Goal: Check status: Check status

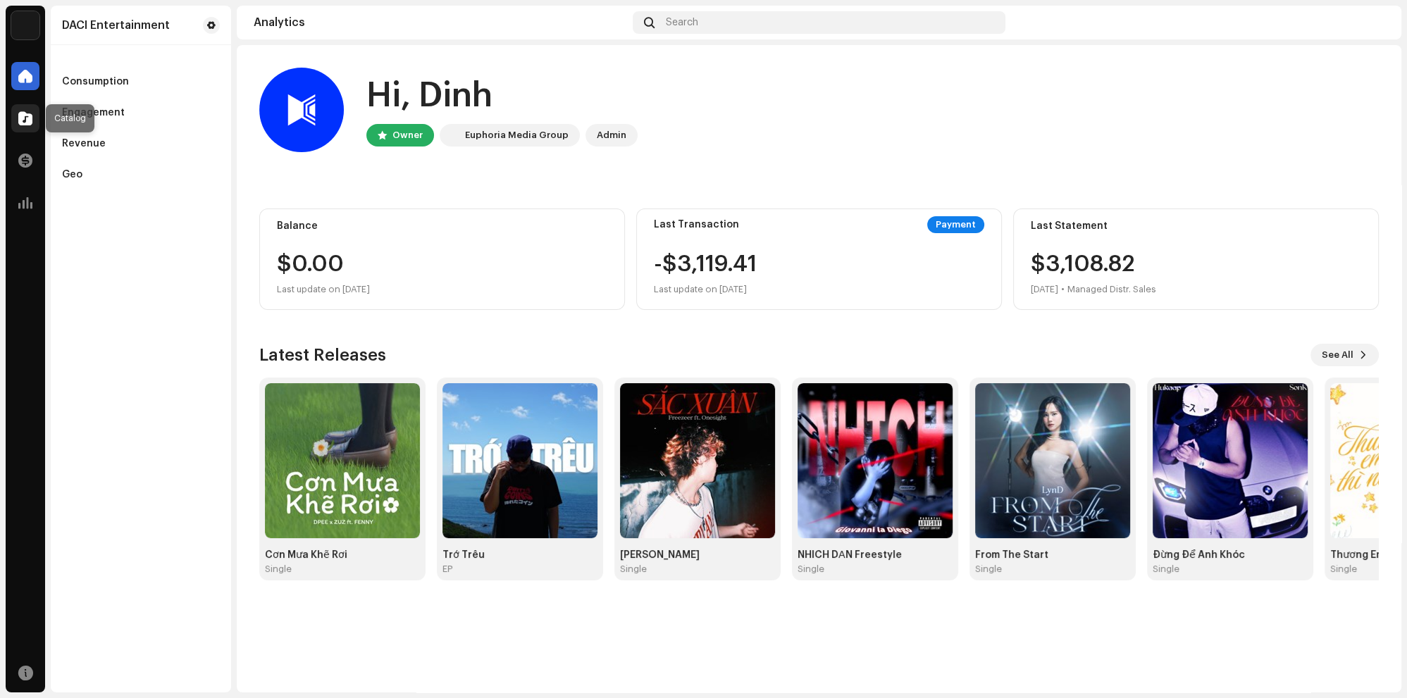
click at [27, 117] on span at bounding box center [25, 118] width 14 height 11
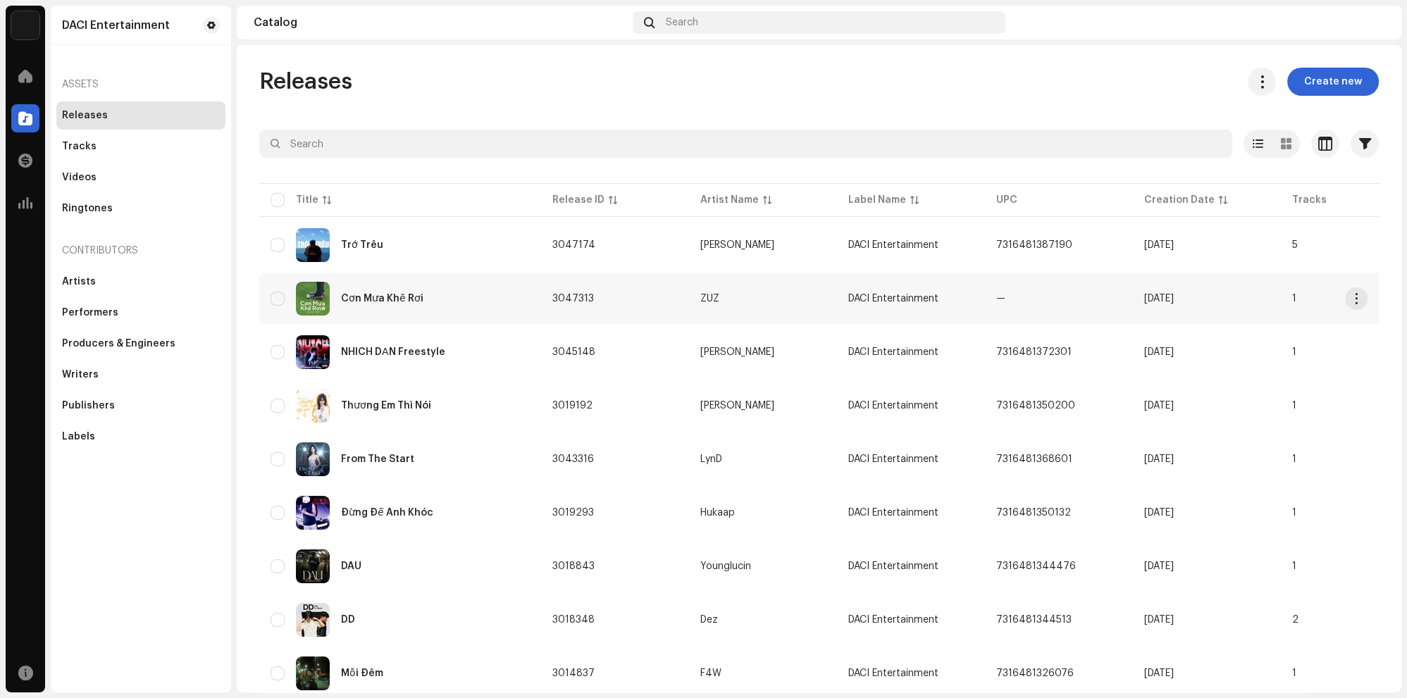
click at [428, 290] on div "Cơn Mưa Khẽ Rơi" at bounding box center [400, 299] width 259 height 34
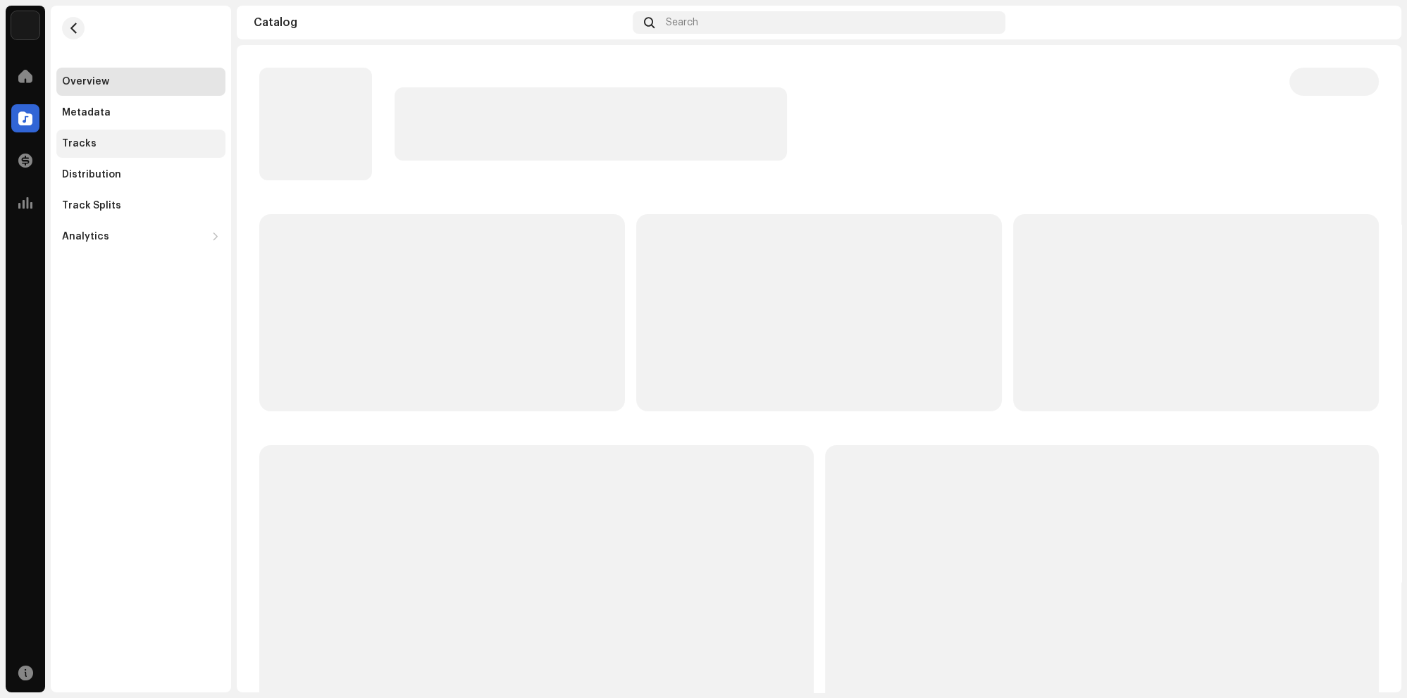
click at [123, 148] on div "Tracks" at bounding box center [141, 143] width 158 height 11
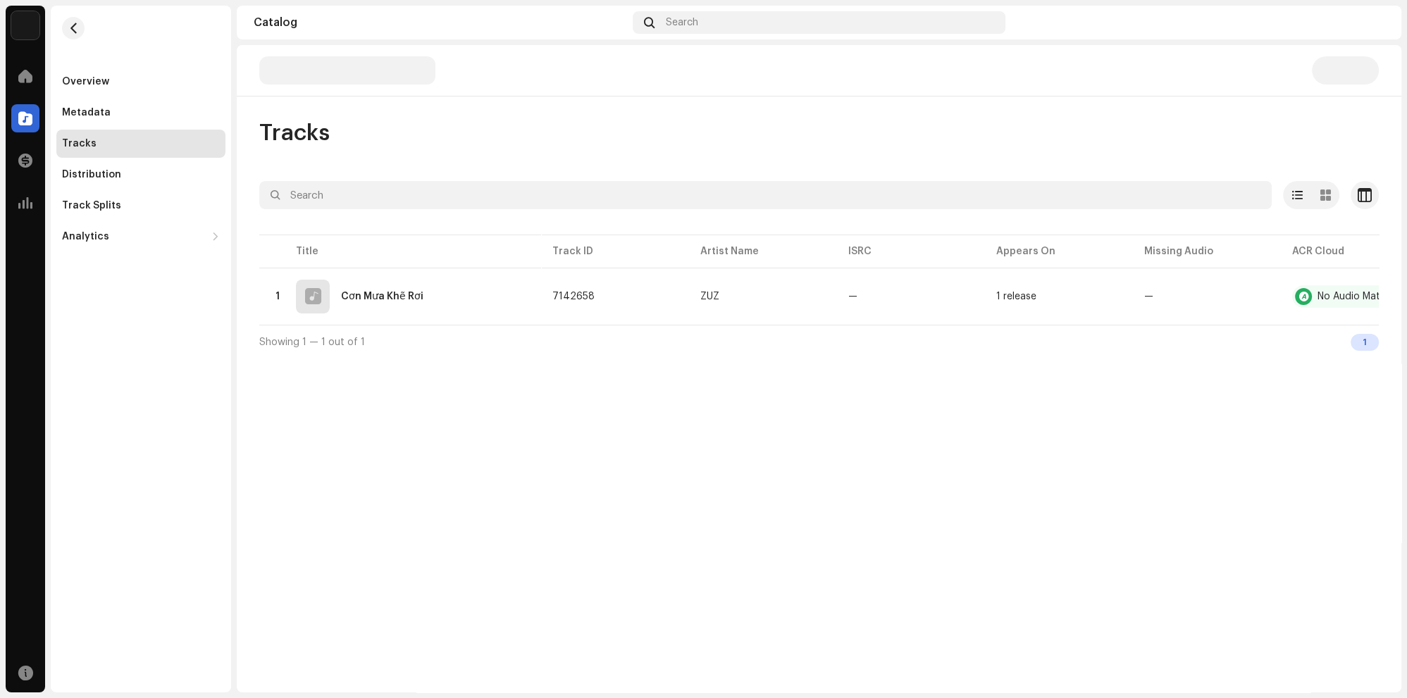
drag, startPoint x: 66, startPoint y: 20, endPoint x: 55, endPoint y: 13, distance: 13.7
click at [57, 14] on re-m-nav-back at bounding box center [73, 37] width 34 height 62
click at [83, 30] on button "button" at bounding box center [73, 28] width 23 height 23
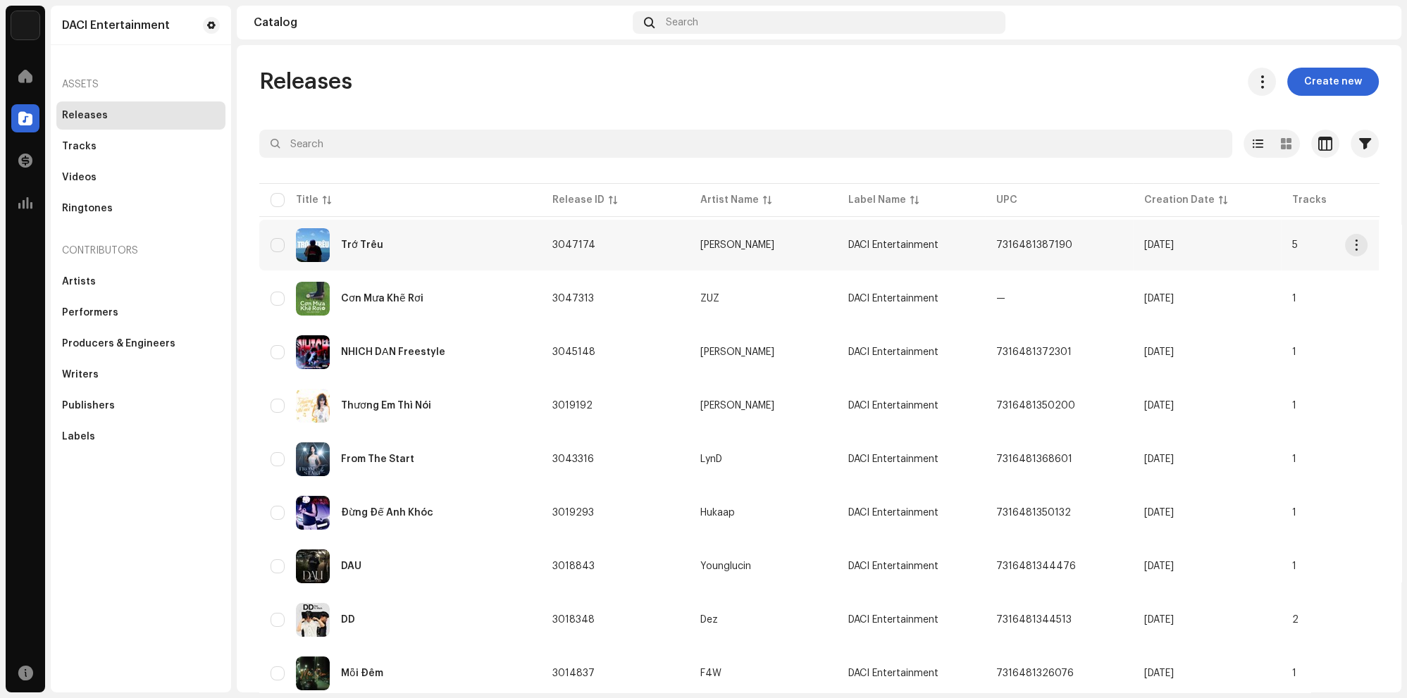
click at [701, 257] on td "[PERSON_NAME]" at bounding box center [763, 245] width 148 height 51
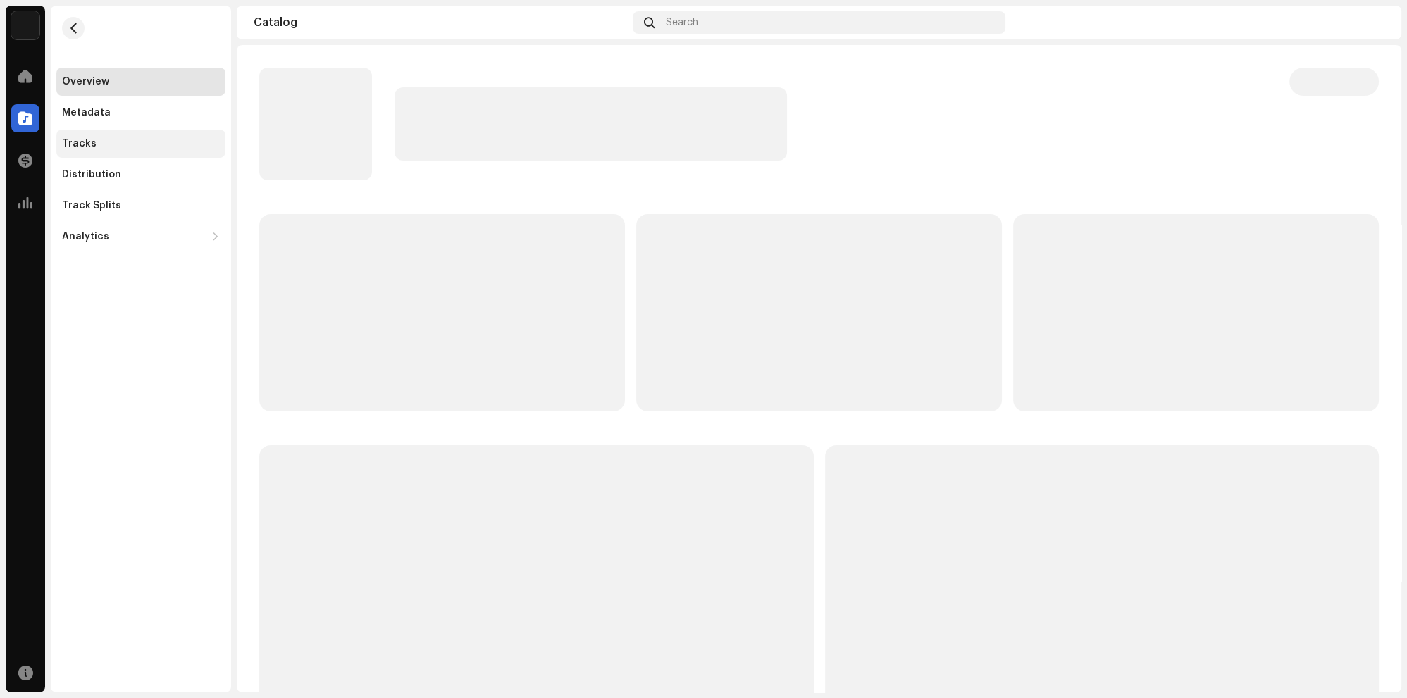
click at [102, 141] on div "Tracks" at bounding box center [141, 143] width 158 height 11
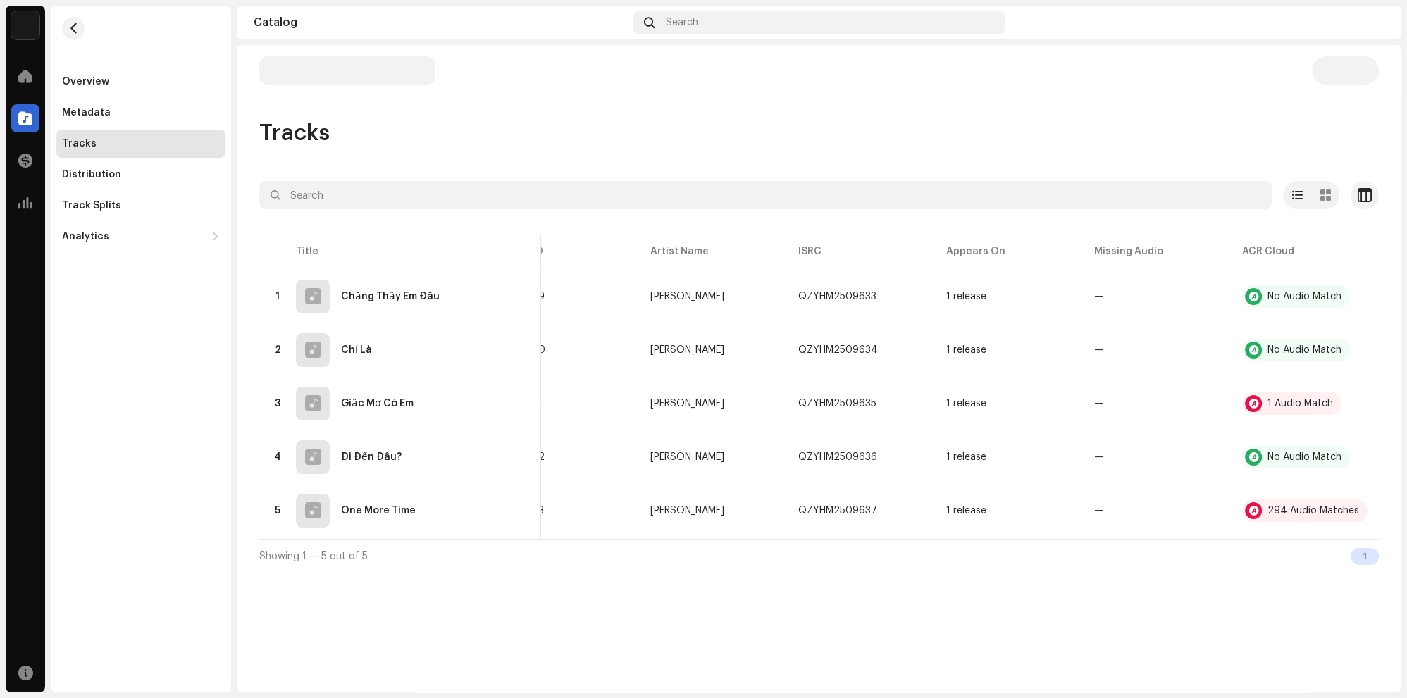
drag, startPoint x: 774, startPoint y: 534, endPoint x: 1220, endPoint y: 531, distance: 446.1
click at [967, 548] on div "Selected 0 Options Filters Distribution status In progress Not started Creation…" at bounding box center [819, 377] width 1120 height 392
drag, startPoint x: 1286, startPoint y: 510, endPoint x: 213, endPoint y: 204, distance: 1115.9
click at [644, 358] on tbody "1 Chẳng Thấy Em Đâu 7142389 [PERSON_NAME] Đinh QZYHM2509633 1 release — No Audi…" at bounding box center [794, 403] width 1170 height 265
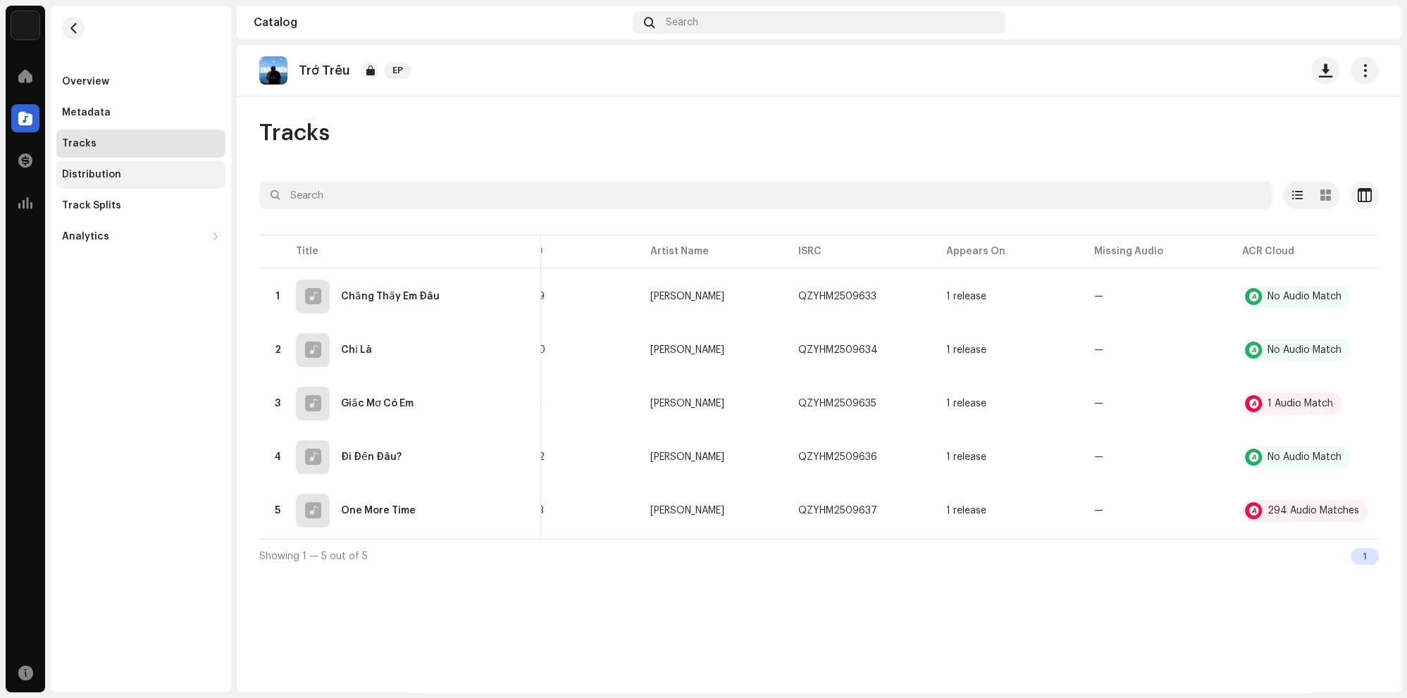
click at [153, 176] on div "Distribution" at bounding box center [141, 174] width 158 height 11
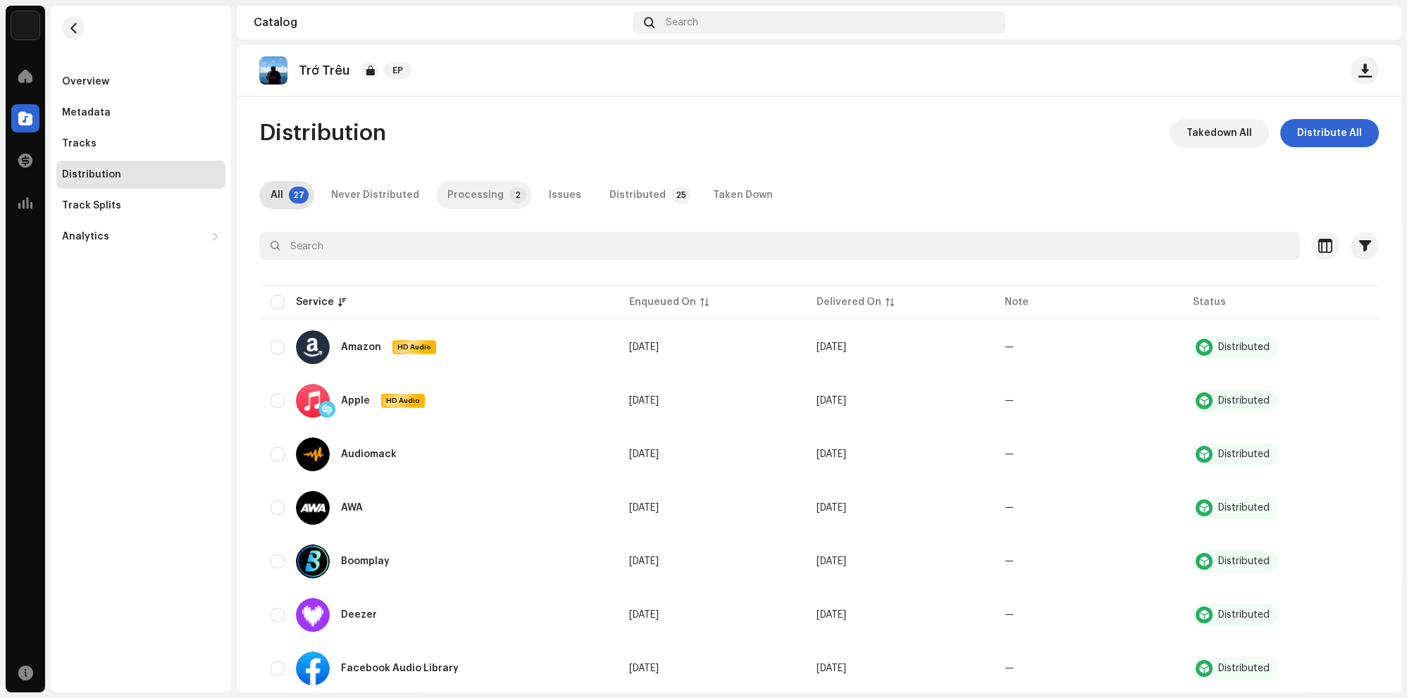
click at [454, 187] on div "Processing" at bounding box center [476, 195] width 56 height 28
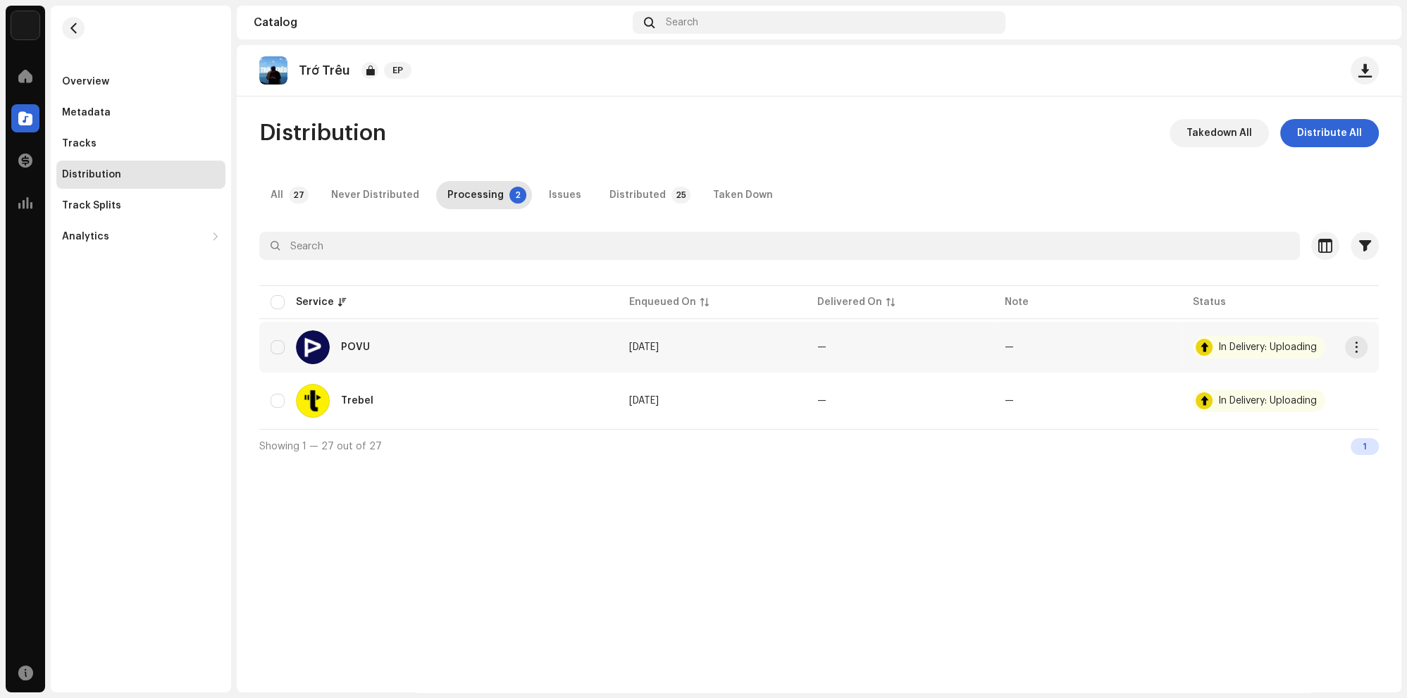
click at [1259, 350] on div "In Delivery: Uploading" at bounding box center [1268, 348] width 99 height 10
click at [635, 201] on div "Distributed" at bounding box center [638, 195] width 56 height 28
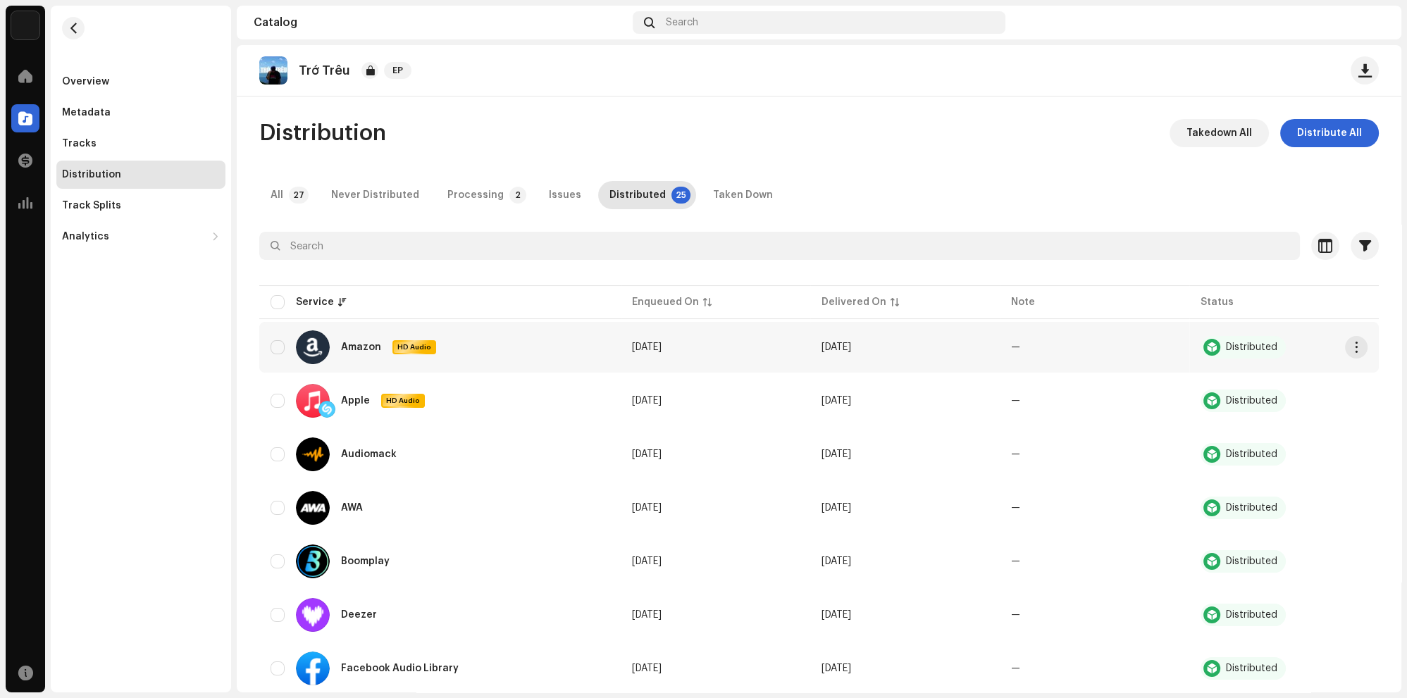
scroll to position [11, 0]
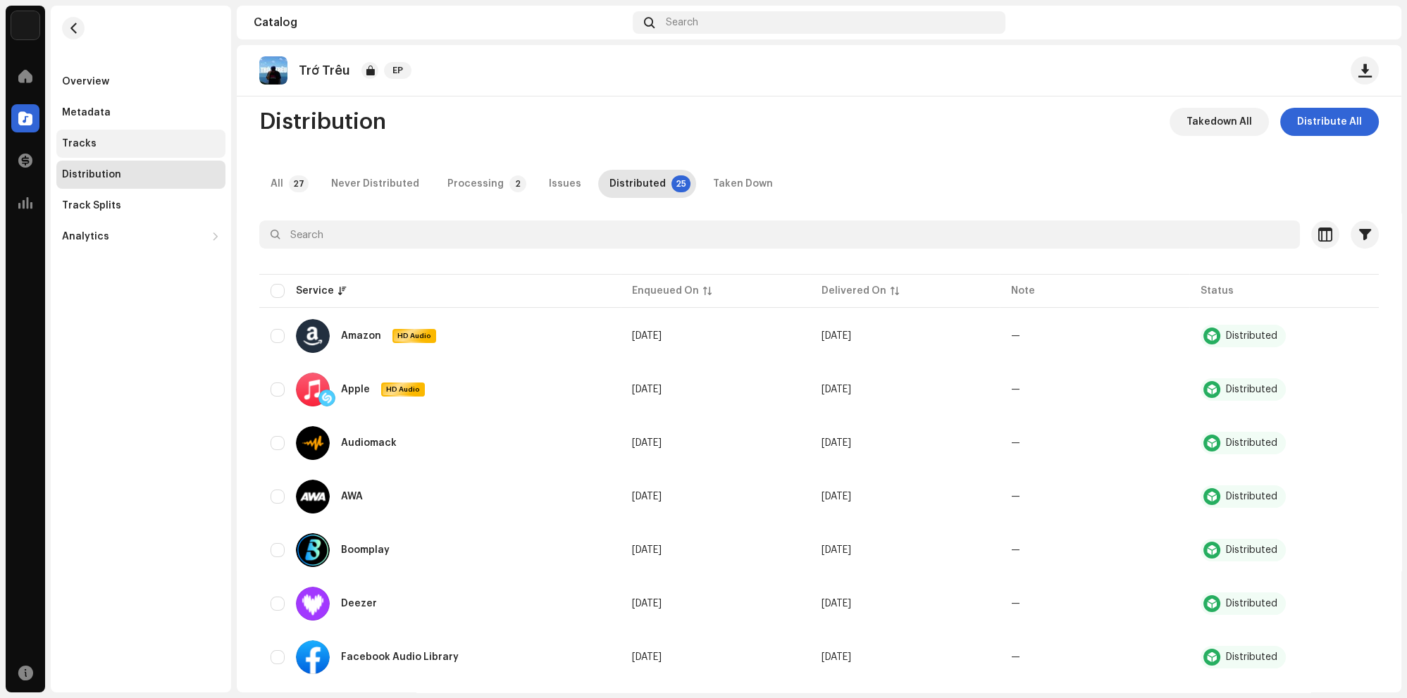
click at [125, 137] on div "Tracks" at bounding box center [140, 144] width 169 height 28
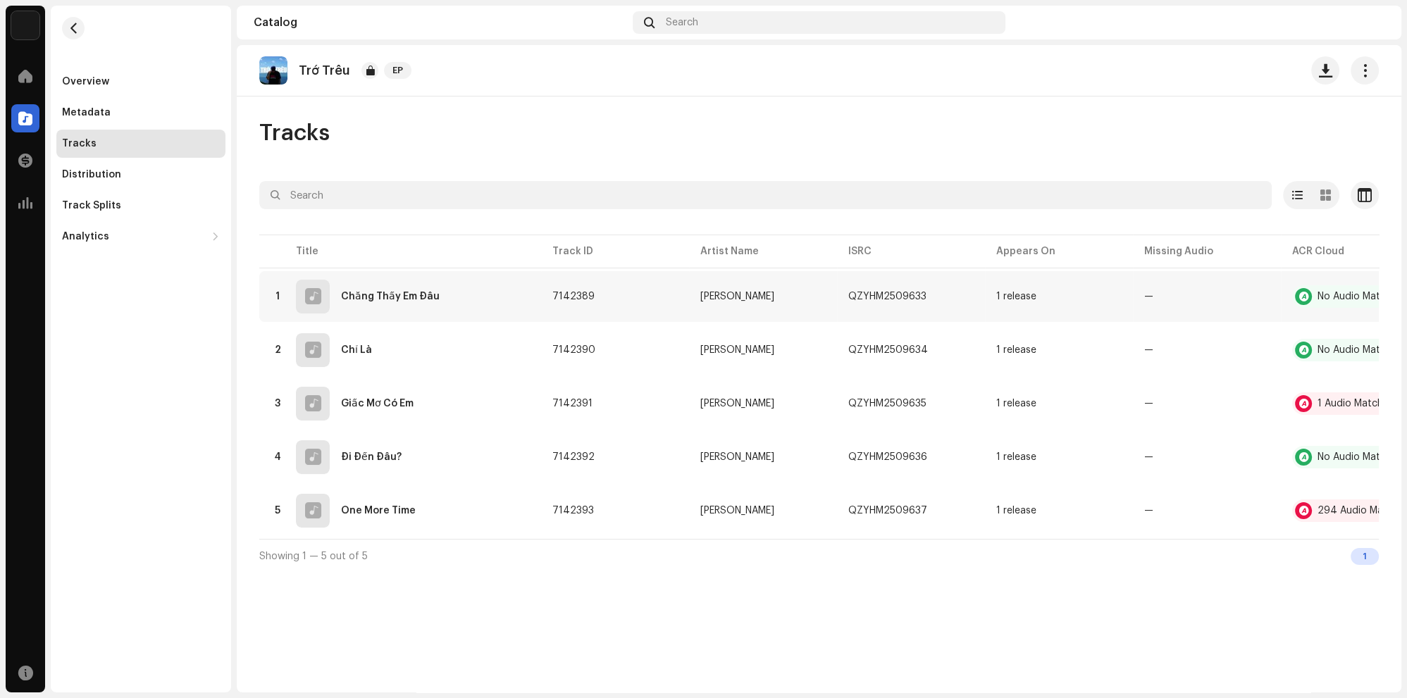
scroll to position [0, 50]
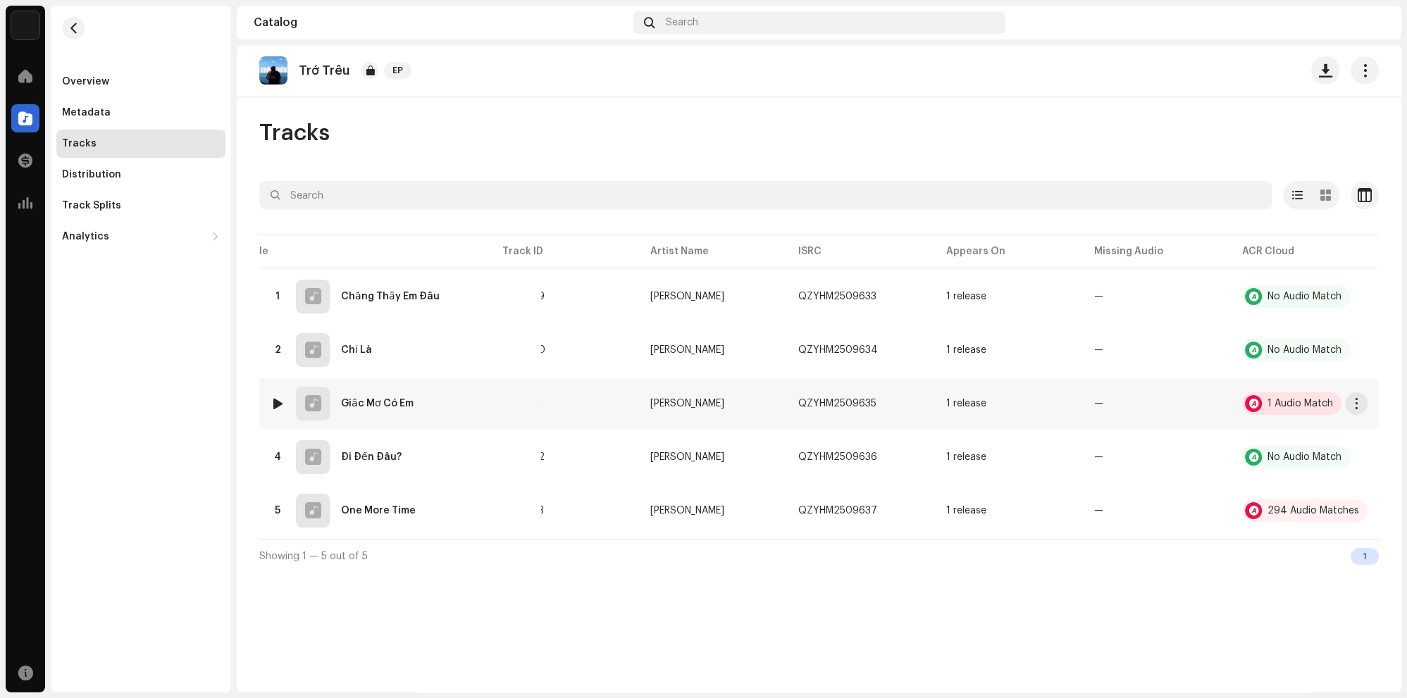
click at [1277, 399] on div "1 Audio Match" at bounding box center [1301, 404] width 66 height 10
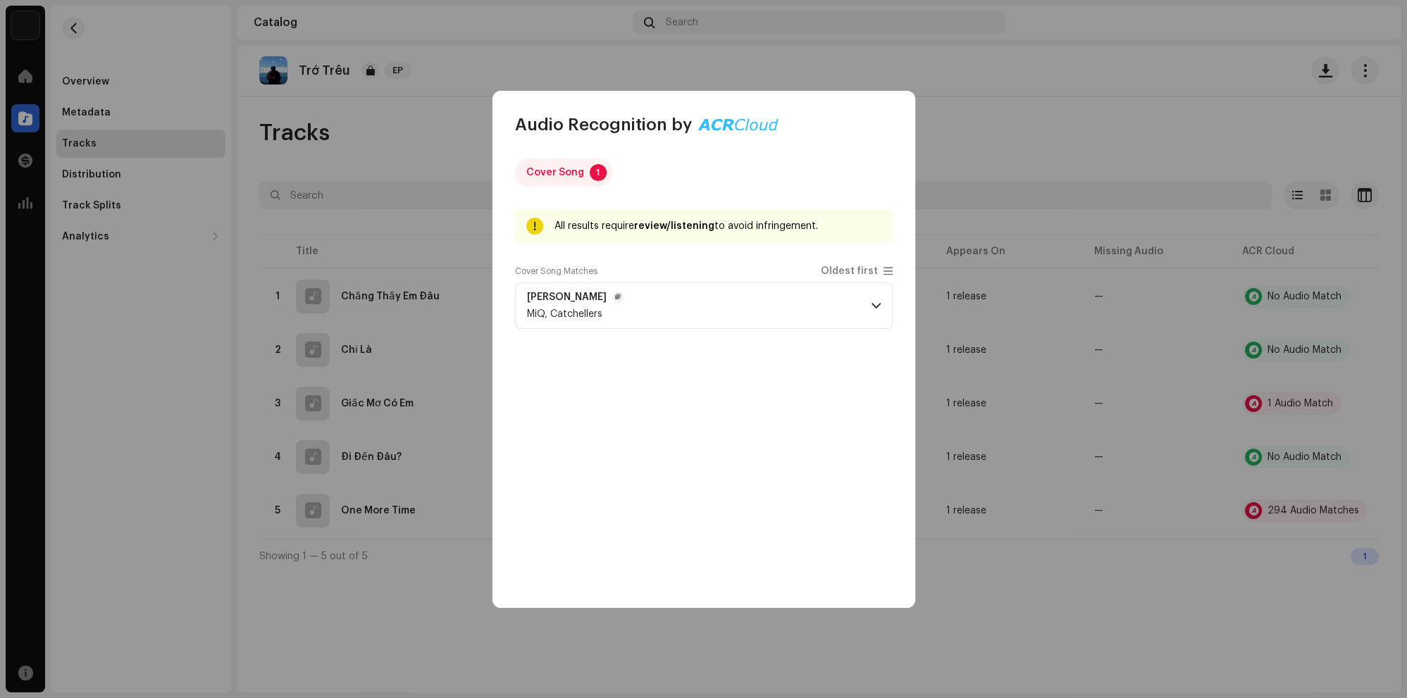
click at [862, 303] on p-accordion-header "[PERSON_NAME] MiQ, Catchellers" at bounding box center [704, 306] width 378 height 47
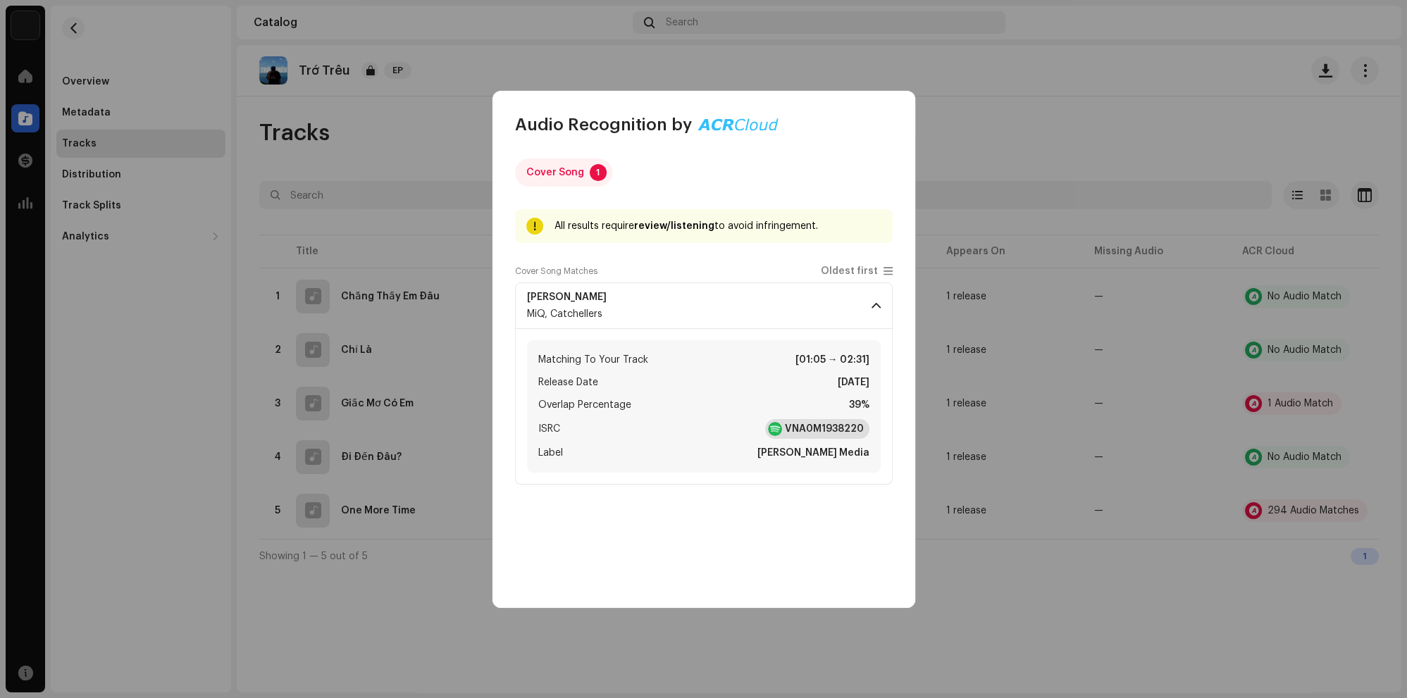
click at [828, 422] on strong "VNA0M1938220" at bounding box center [824, 429] width 79 height 14
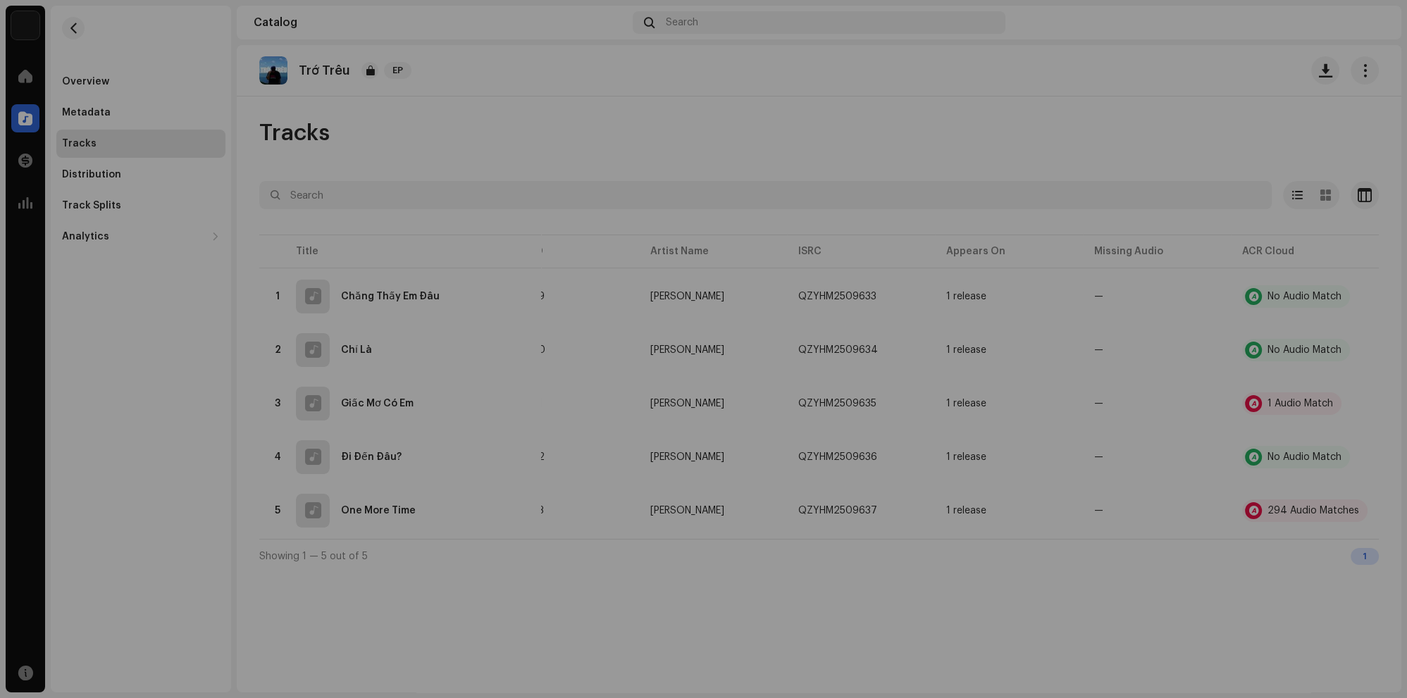
click at [1019, 297] on div "Audio Recognition by Cover Song 1 All results require review/listening to avoid…" at bounding box center [703, 349] width 1407 height 698
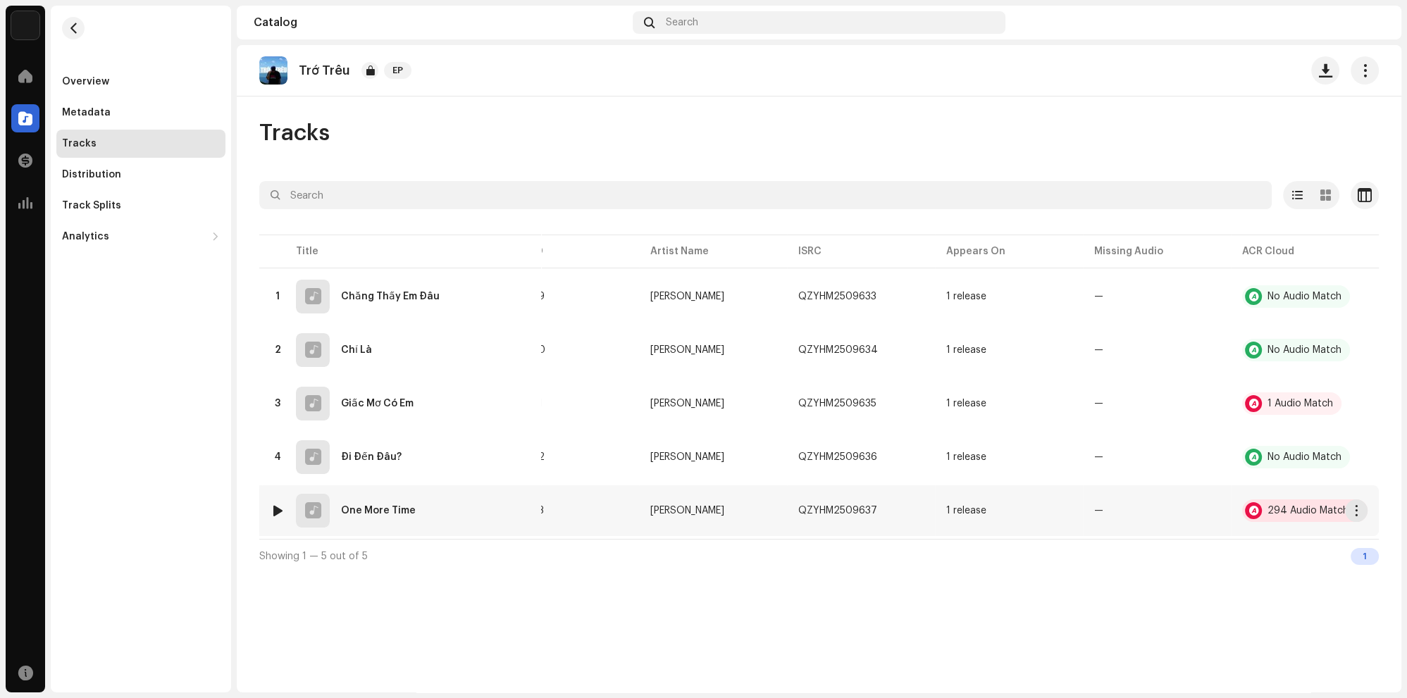
click at [1293, 512] on div "294 Audio Matches" at bounding box center [1314, 511] width 92 height 10
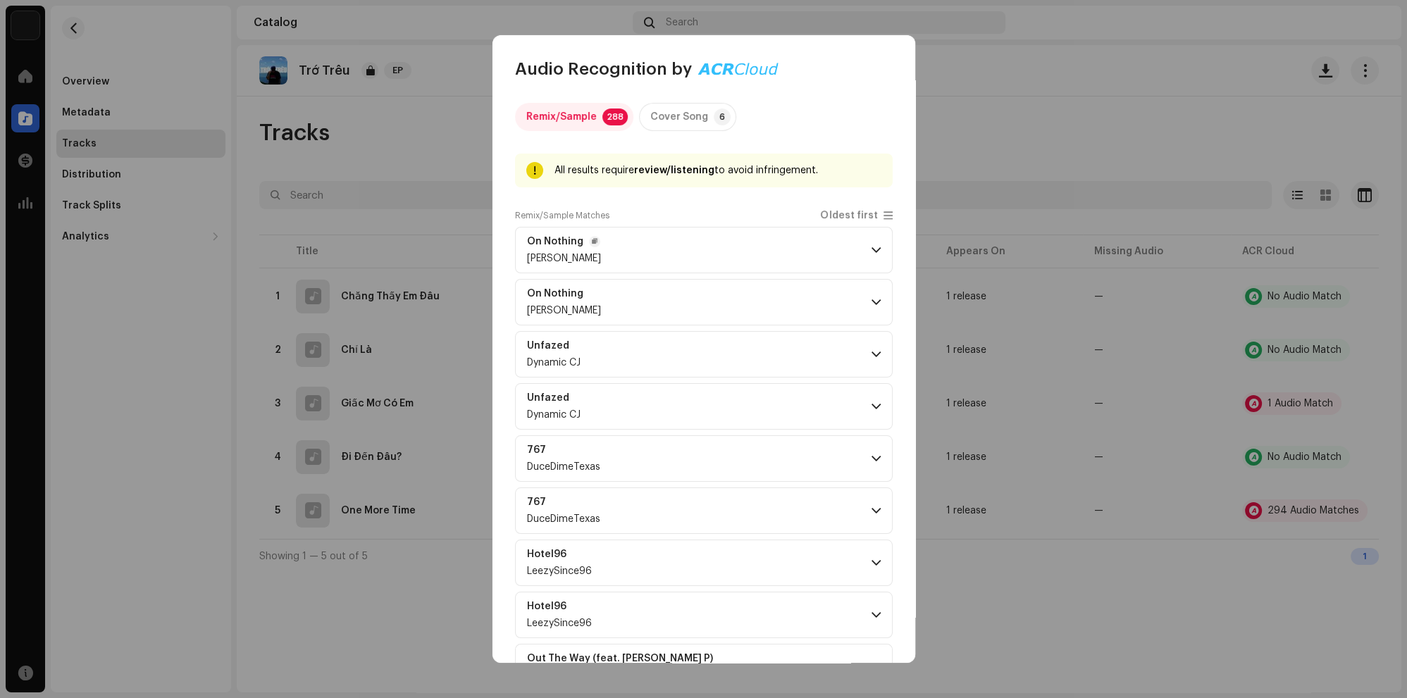
click at [783, 252] on p-accordion-header "On Nothing [PERSON_NAME]" at bounding box center [704, 250] width 378 height 47
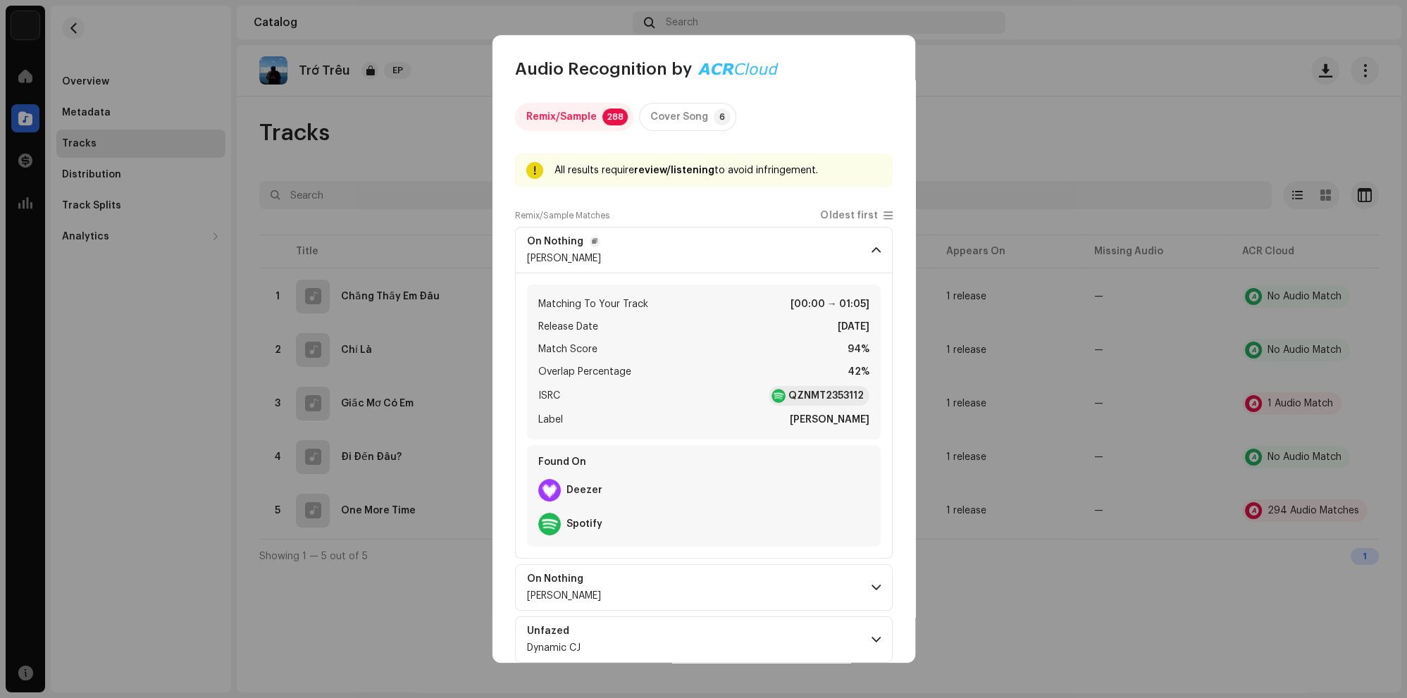
click at [777, 249] on p-accordion-header "On Nothing [PERSON_NAME]" at bounding box center [704, 250] width 378 height 47
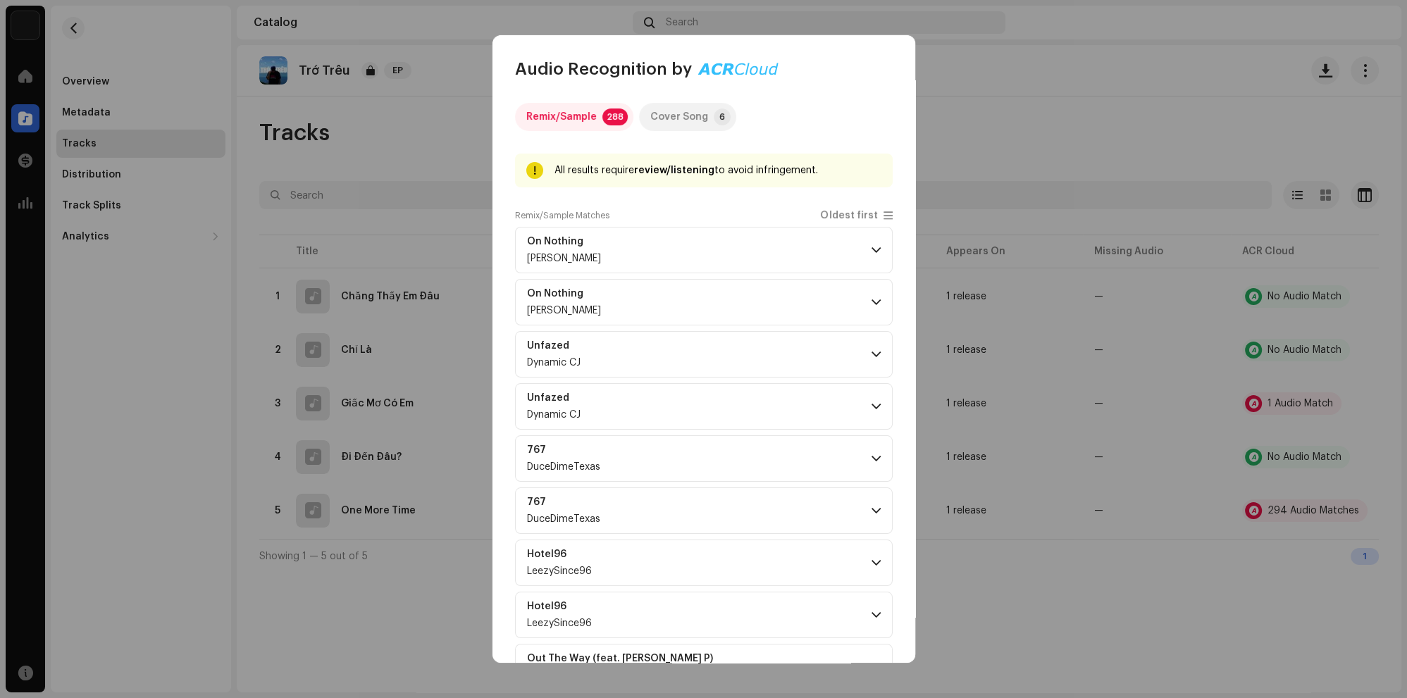
click at [680, 119] on div "Cover Song" at bounding box center [680, 117] width 58 height 28
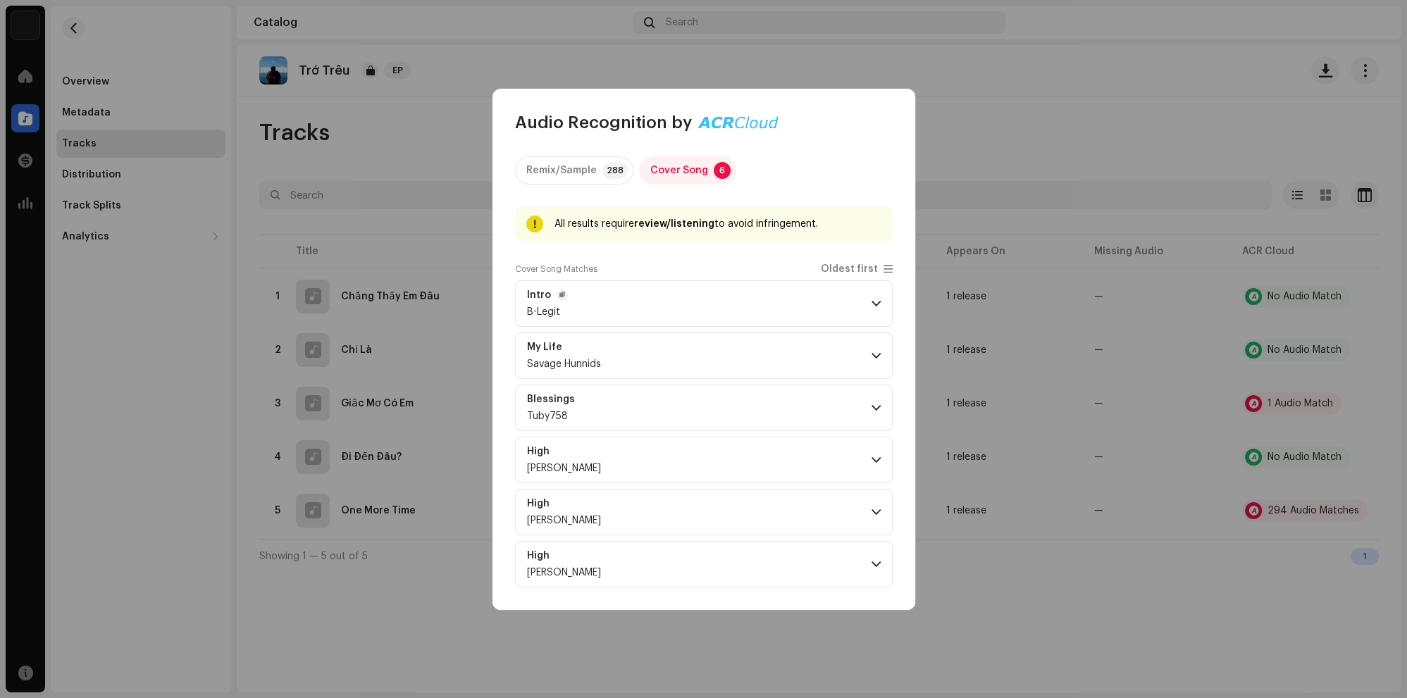
click at [700, 298] on p-accordion-header "Intro B-Legit" at bounding box center [704, 304] width 378 height 47
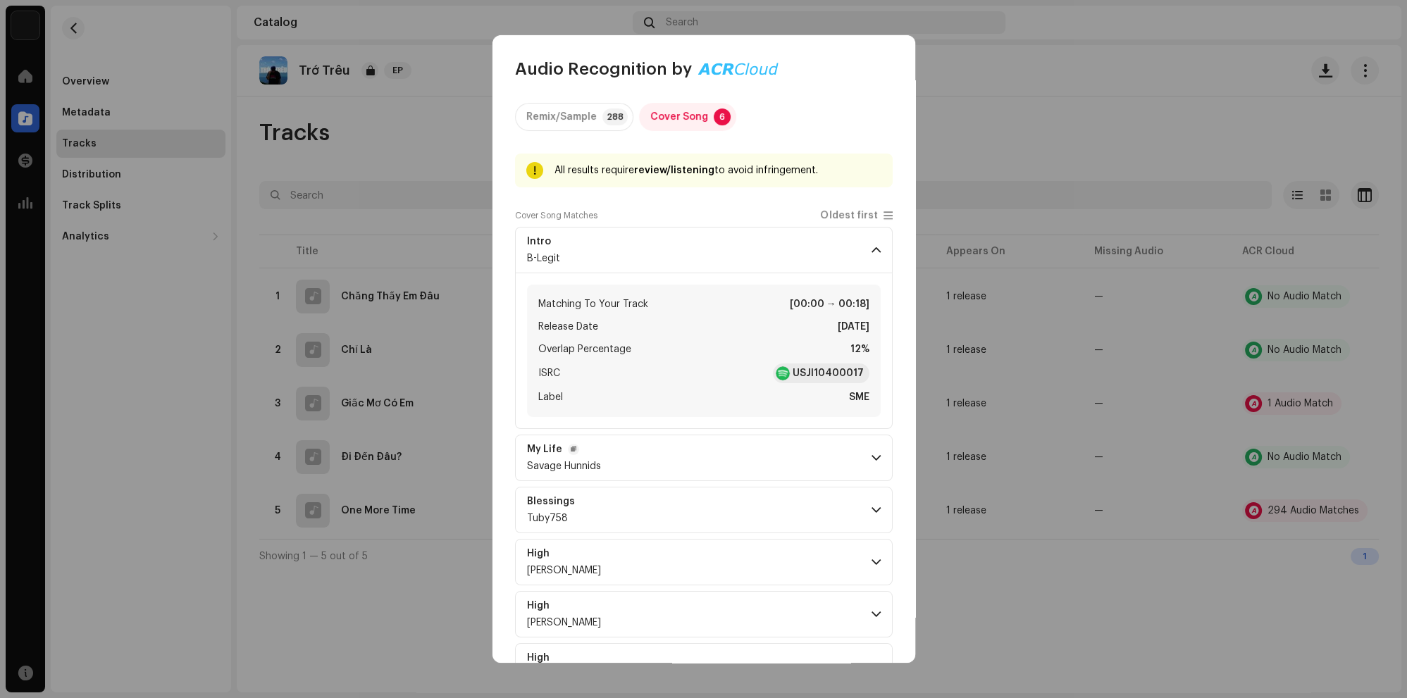
click at [650, 477] on p-accordion-header "My Life Savage Hunnids" at bounding box center [704, 458] width 378 height 47
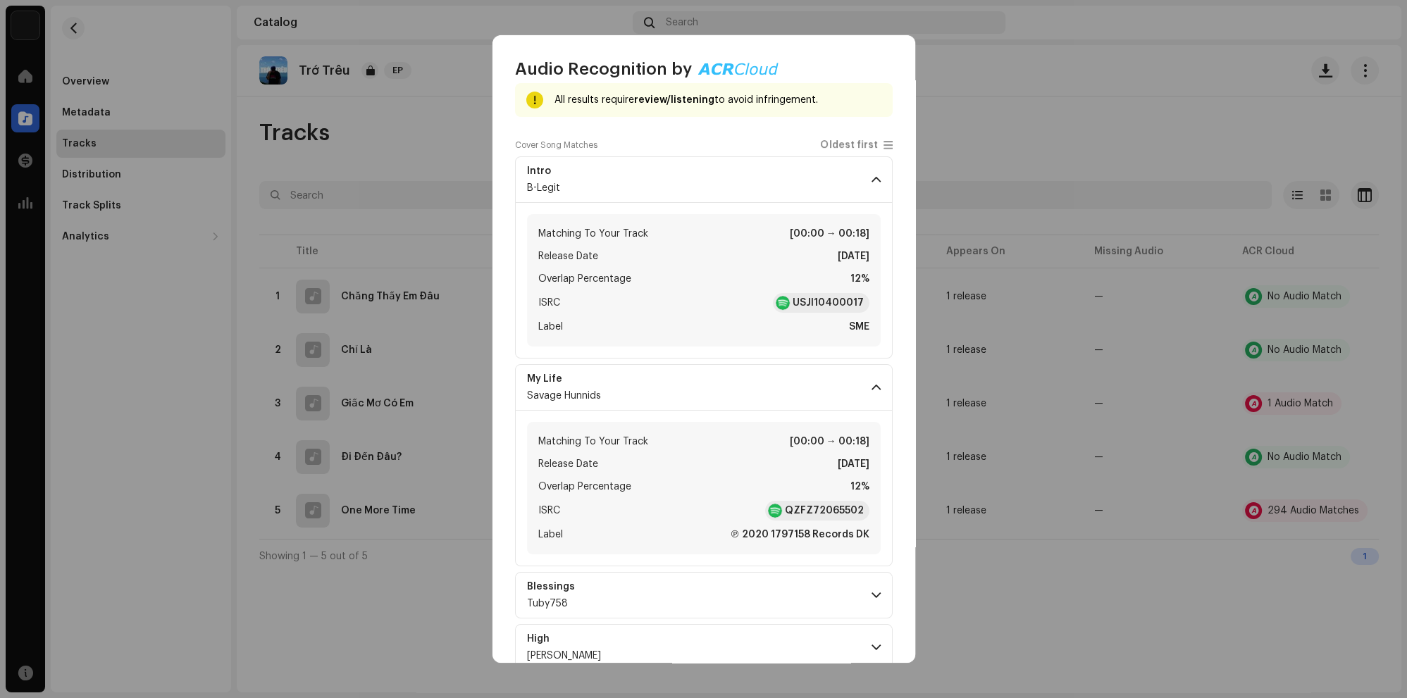
scroll to position [0, 0]
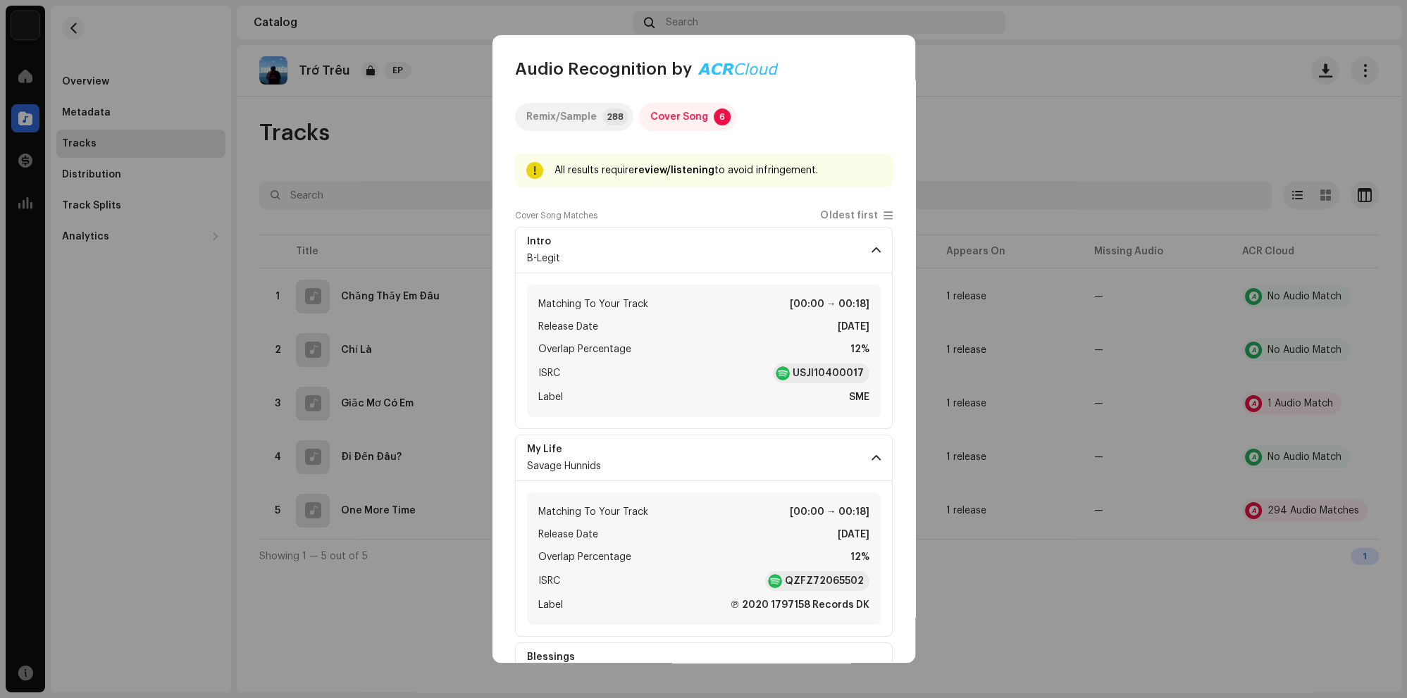
click at [582, 118] on div "Remix/Sample" at bounding box center [561, 117] width 70 height 28
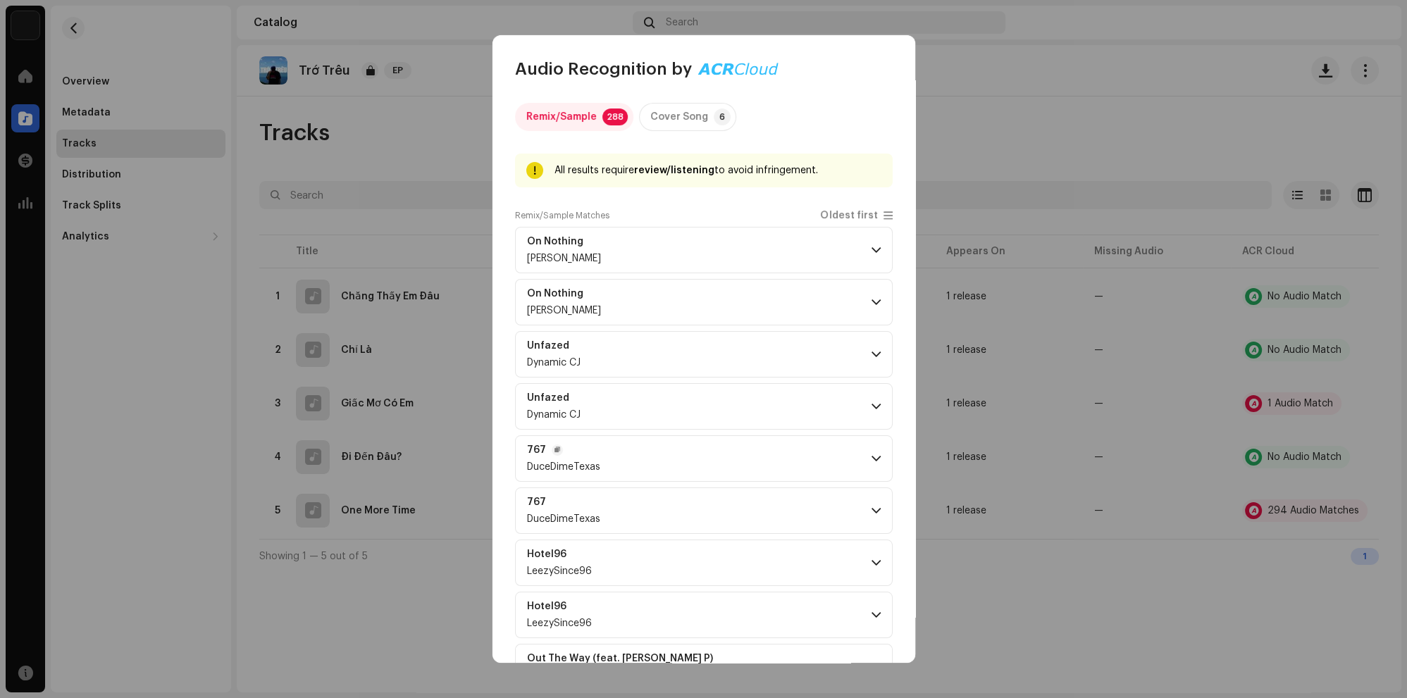
drag, startPoint x: 715, startPoint y: 478, endPoint x: 725, endPoint y: 472, distance: 11.4
click at [714, 478] on p-accordion-header "767 DuceDimeTexas" at bounding box center [704, 459] width 378 height 47
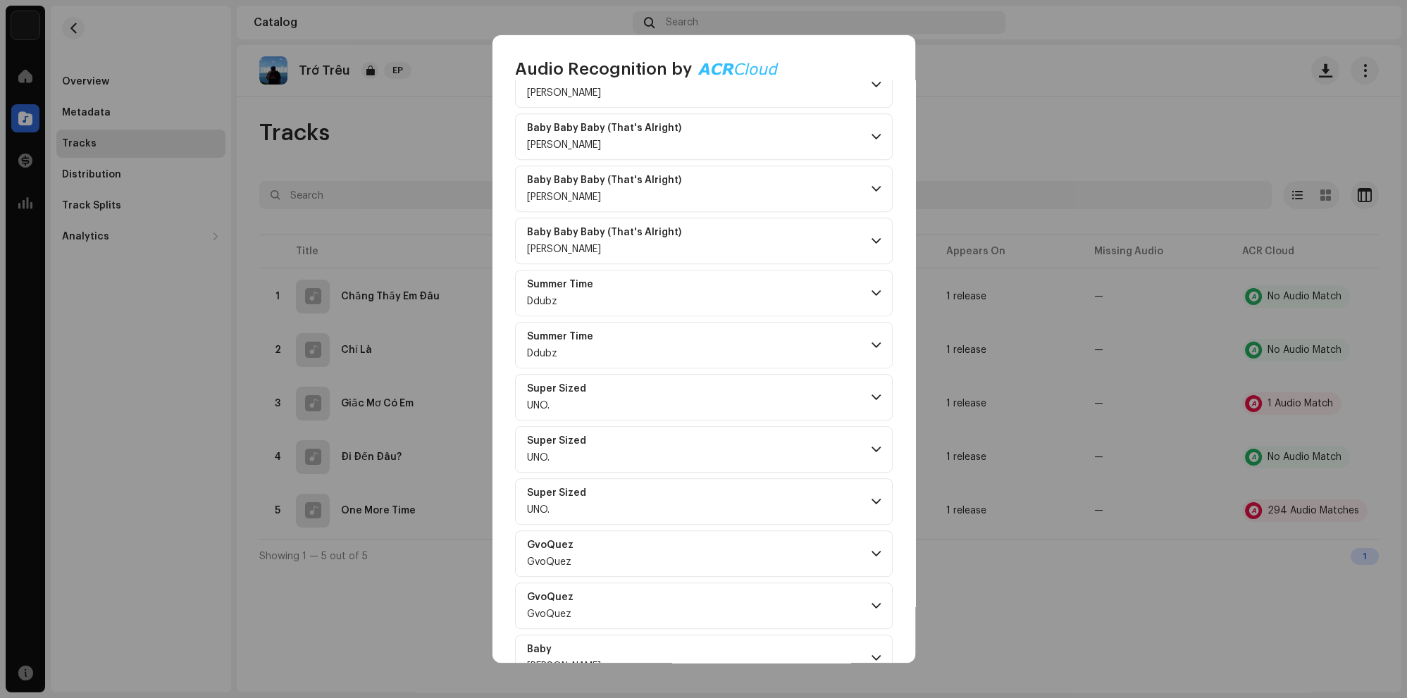
scroll to position [8233, 0]
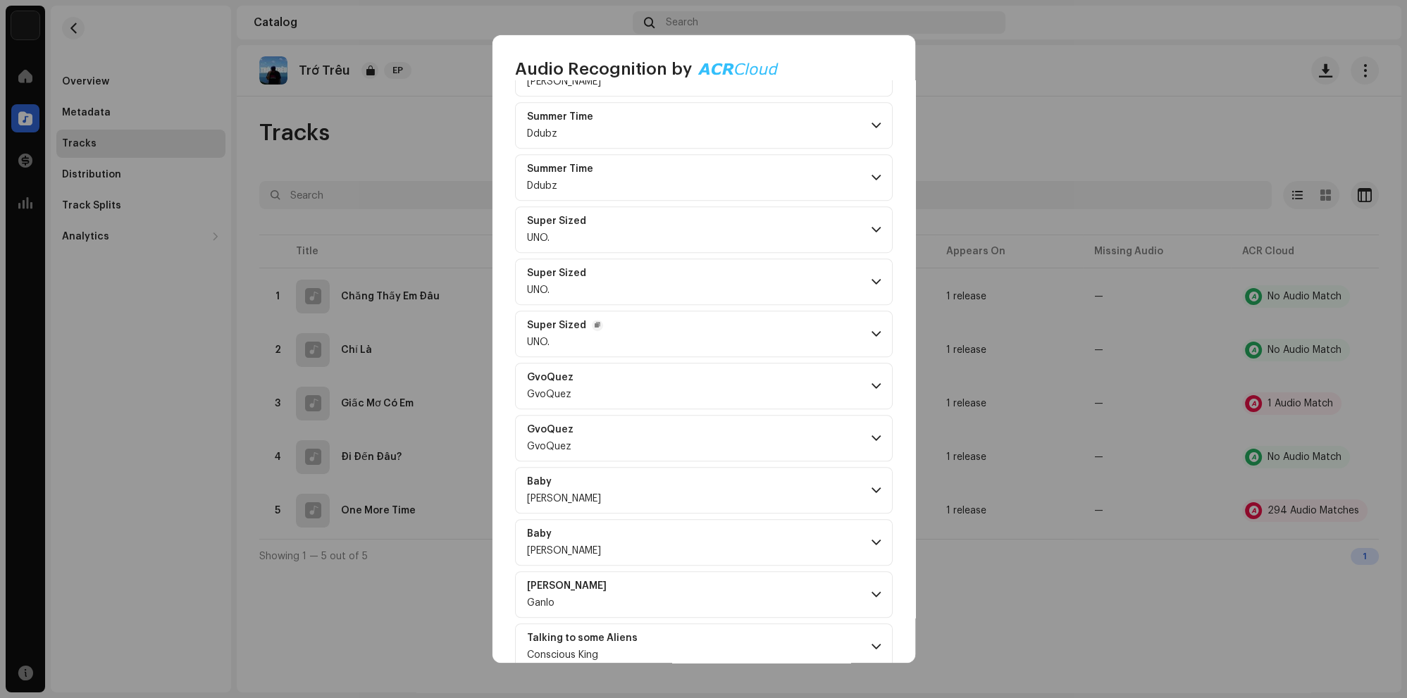
click at [751, 311] on p-accordion-header "Super Sized UNO." at bounding box center [704, 334] width 378 height 47
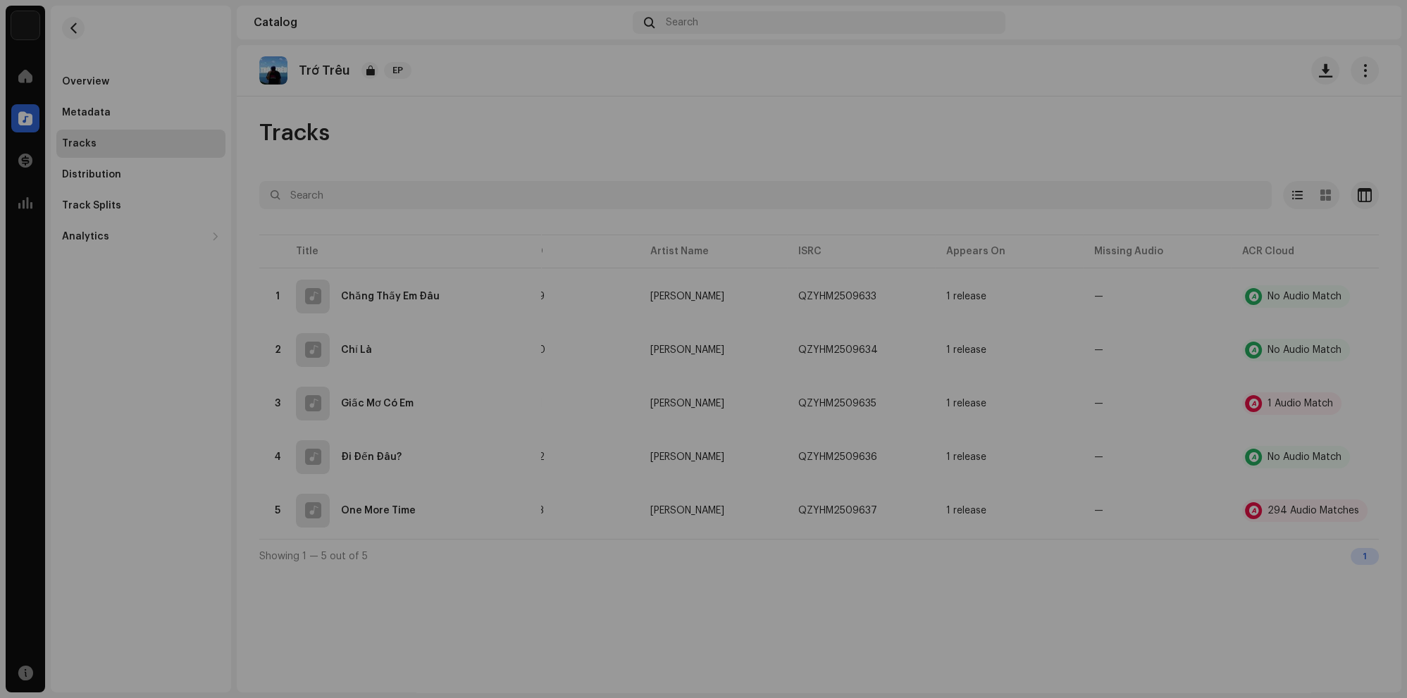
click at [1076, 460] on div "Audio Recognition by Remix/Sample 288 Cover Song 6 All results require review/l…" at bounding box center [703, 349] width 1407 height 698
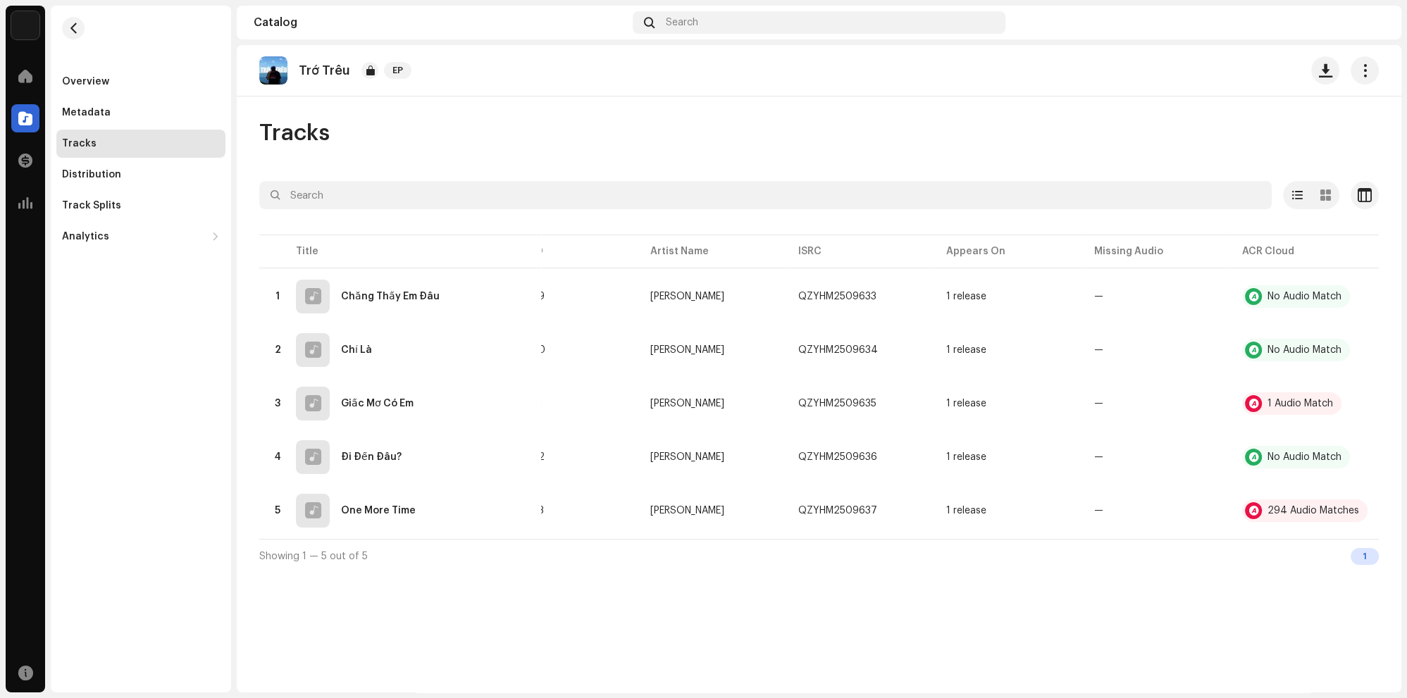
scroll to position [49352, 0]
click at [1282, 512] on div "294 Audio Matches" at bounding box center [1314, 511] width 92 height 10
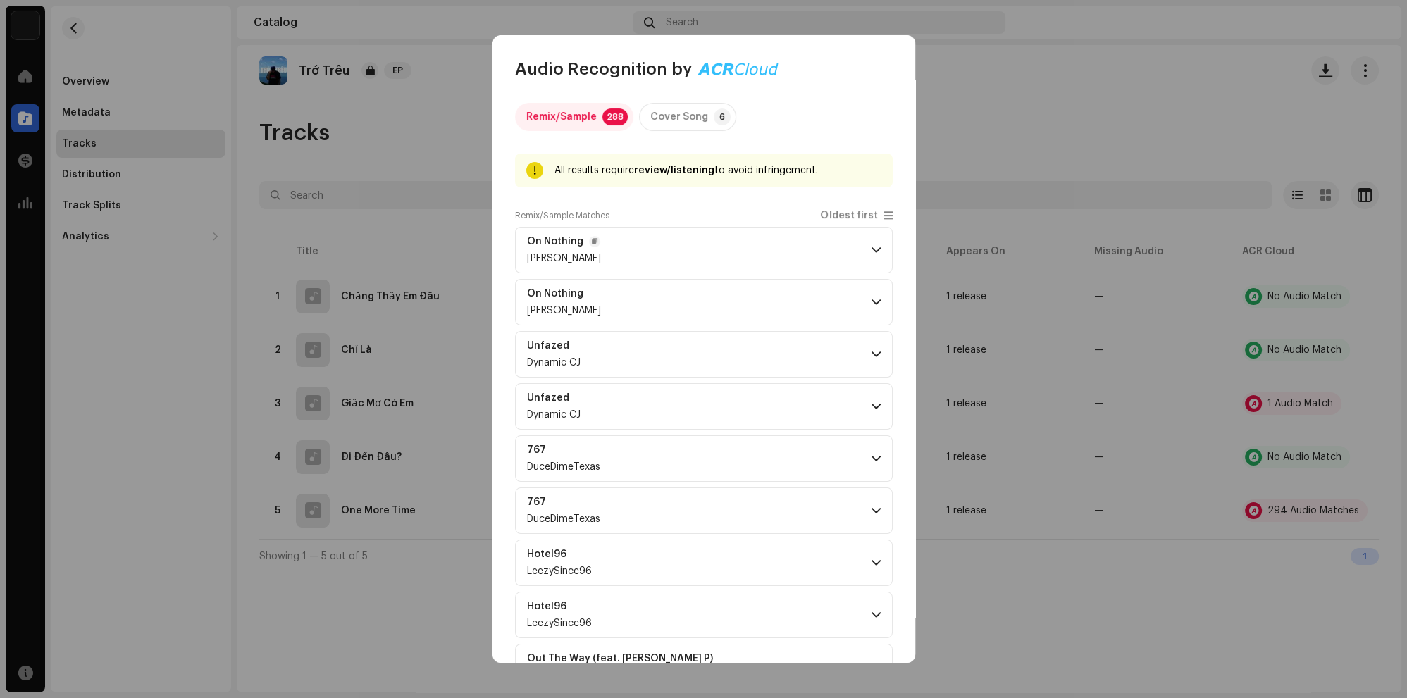
click at [819, 252] on p-accordion-header "On Nothing [PERSON_NAME]" at bounding box center [704, 250] width 378 height 47
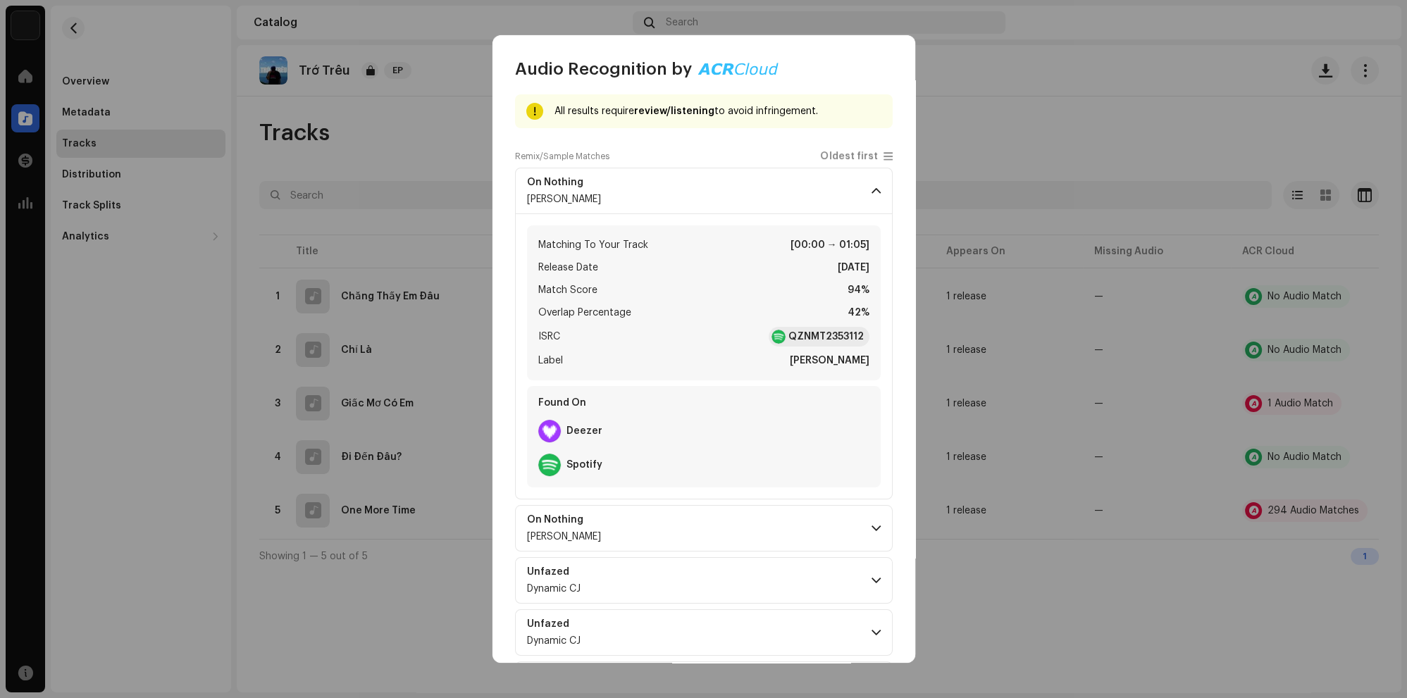
scroll to position [82, 0]
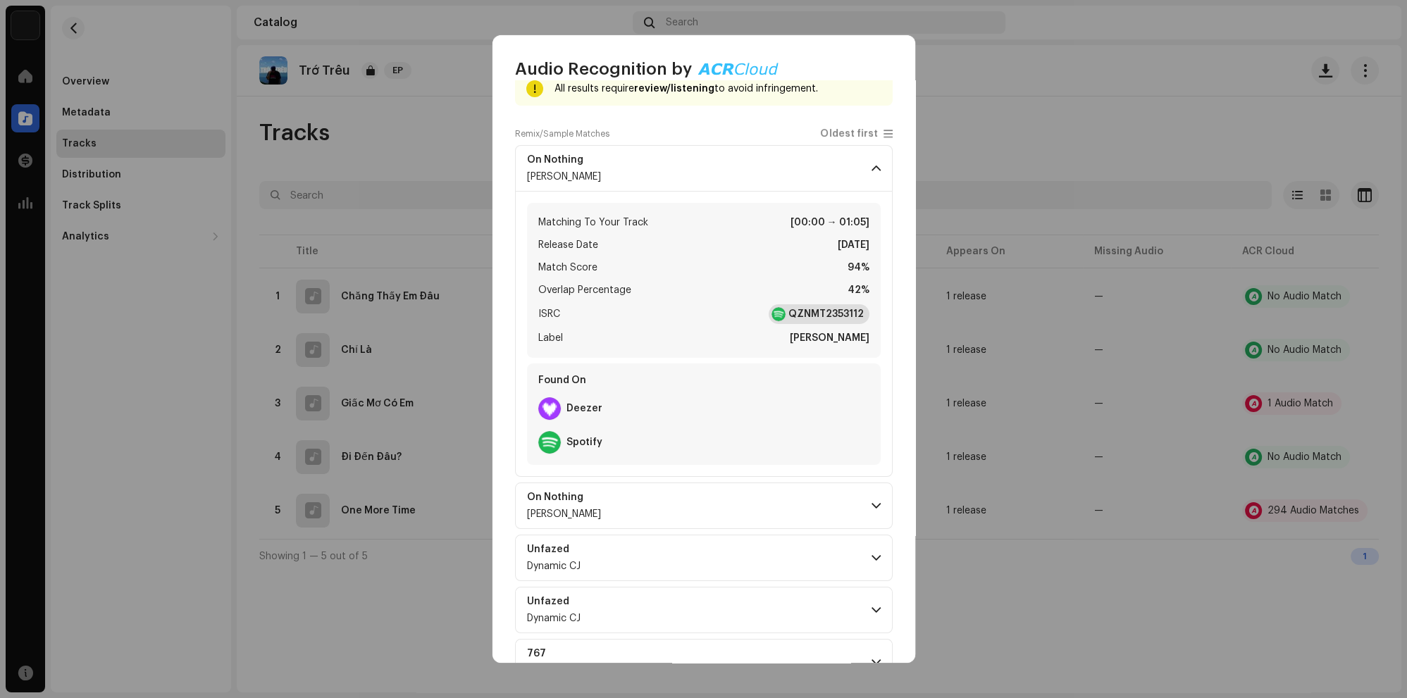
click at [807, 314] on strong "QZNMT2353112" at bounding box center [826, 314] width 75 height 14
click at [708, 503] on p-accordion-header "On Nothing [PERSON_NAME]" at bounding box center [704, 506] width 378 height 47
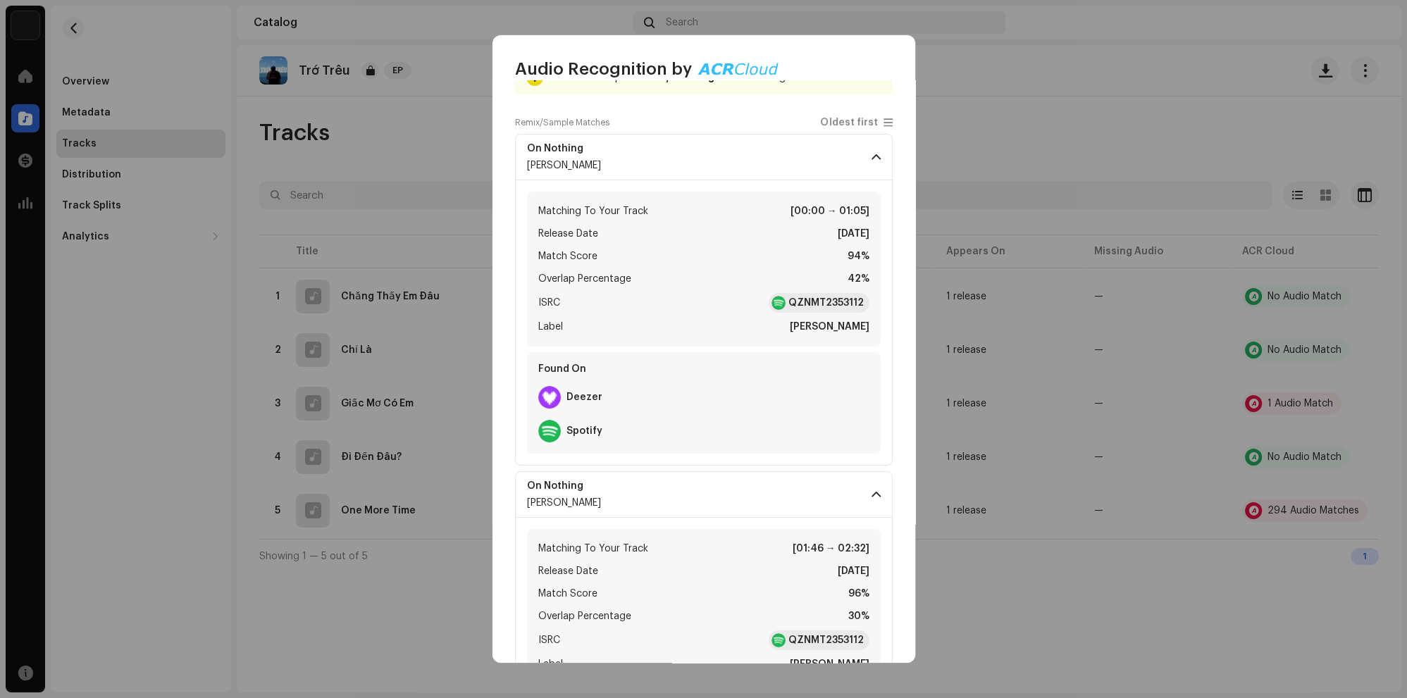
scroll to position [133, 0]
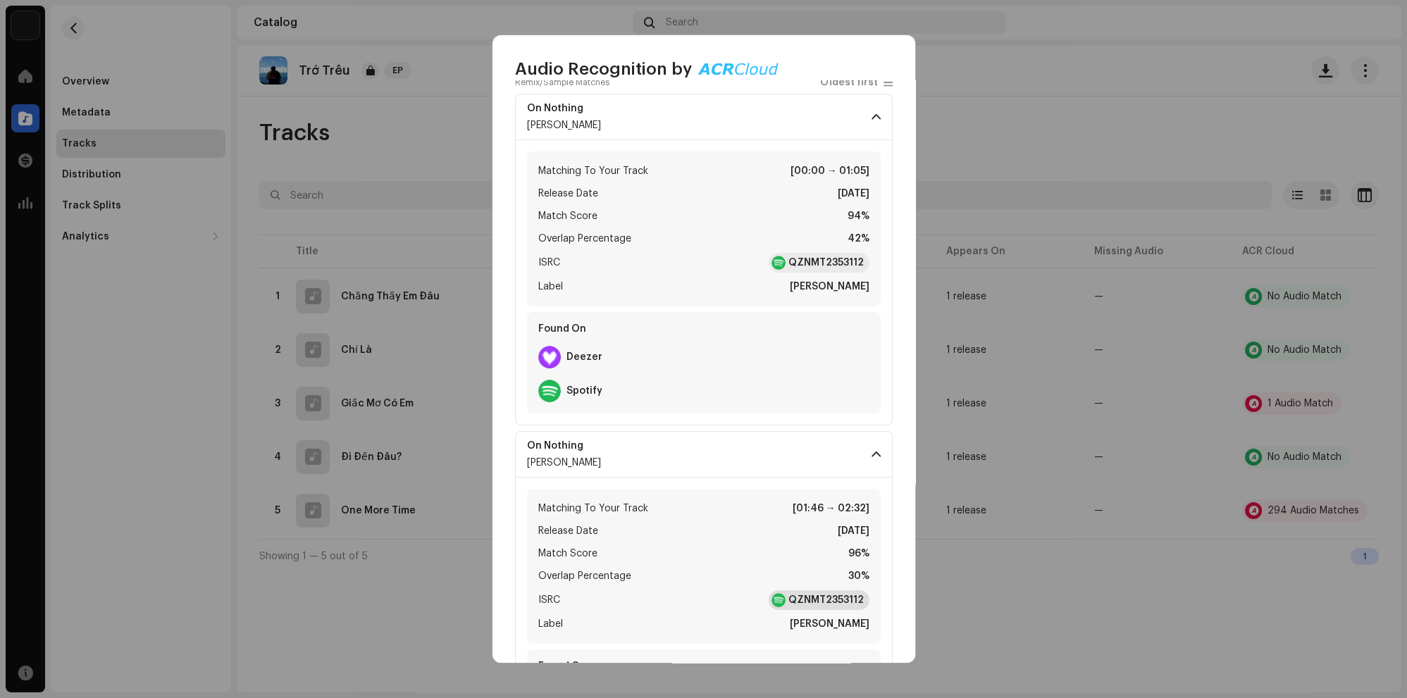
click at [827, 600] on strong "QZNMT2353112" at bounding box center [826, 600] width 75 height 14
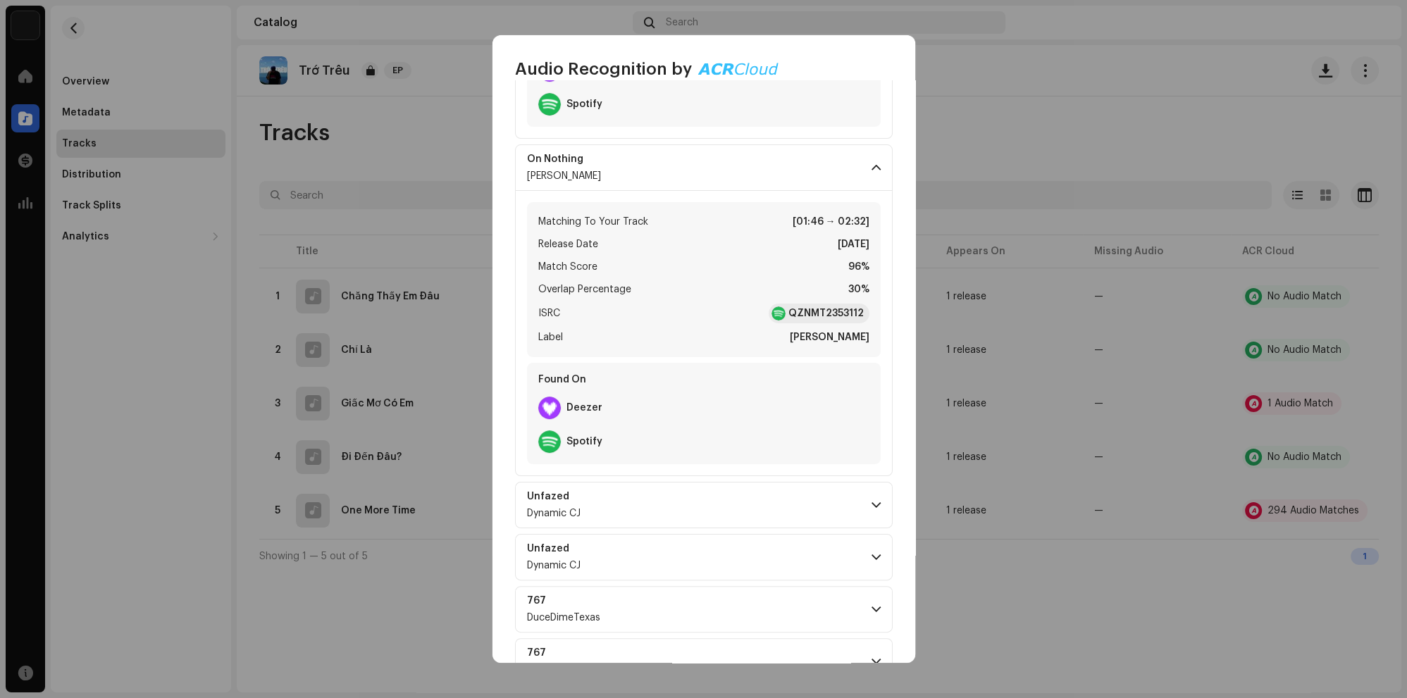
scroll to position [423, 0]
click at [663, 496] on p-accordion-header "Unfazed Dynamic CJ" at bounding box center [704, 502] width 378 height 47
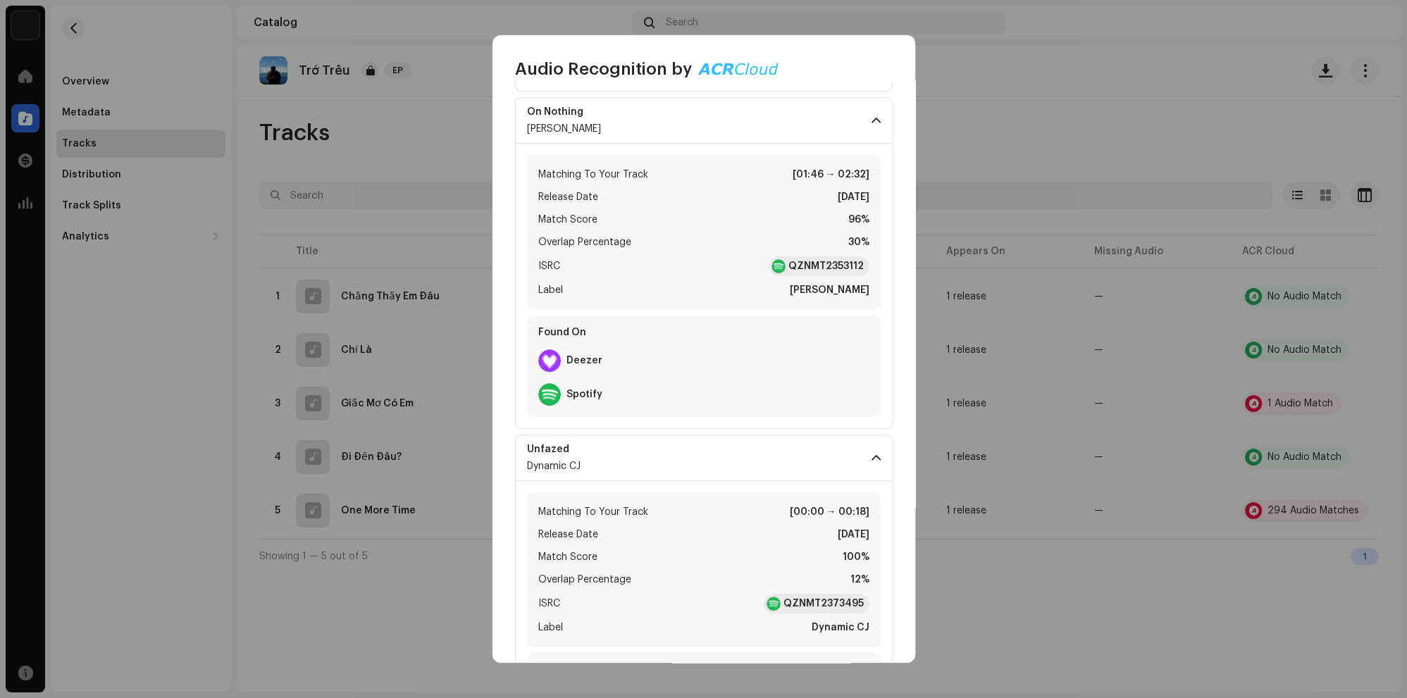
scroll to position [624, 0]
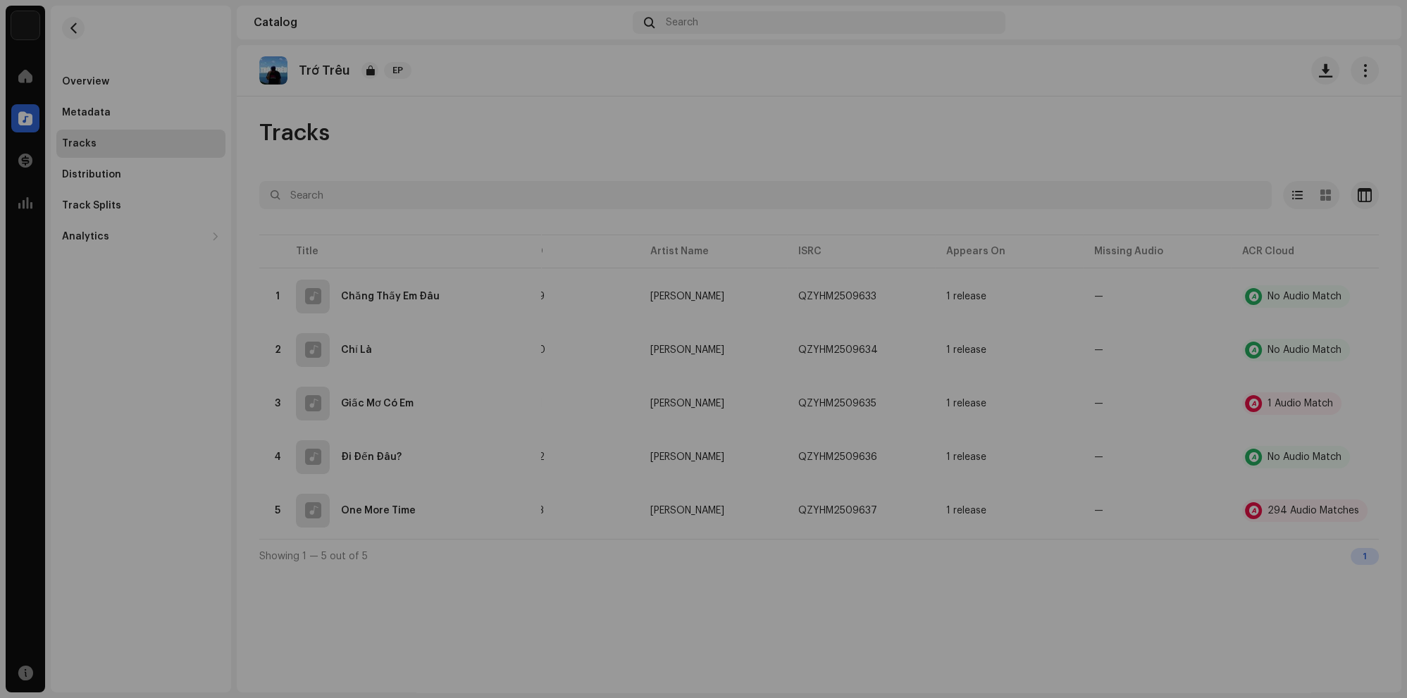
click at [386, 110] on div "Audio Recognition by Remix/Sample 288 Cover Song 6 All results require review/l…" at bounding box center [703, 349] width 1407 height 698
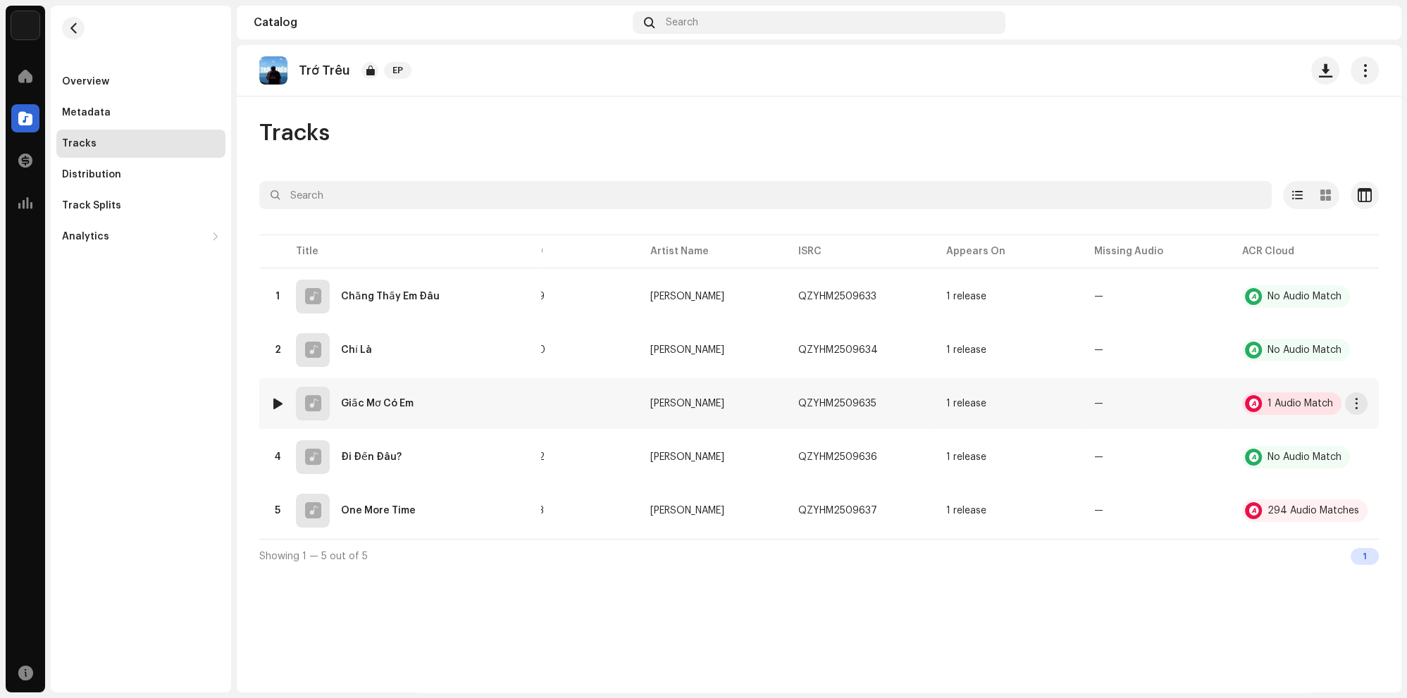
click at [1288, 402] on div "1 Audio Match" at bounding box center [1301, 404] width 66 height 10
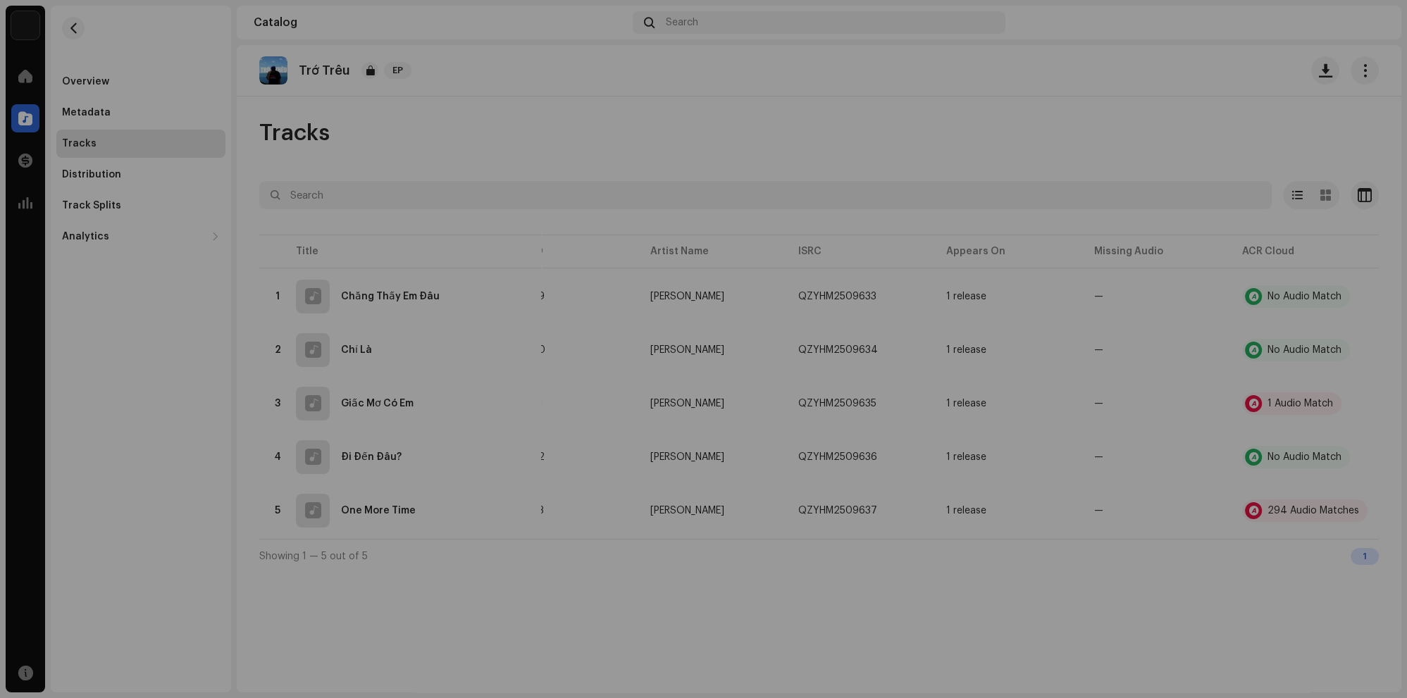
click at [409, 293] on div "Audio Recognition by Cover Song 1 All results require review/listening to avoid…" at bounding box center [703, 349] width 1407 height 698
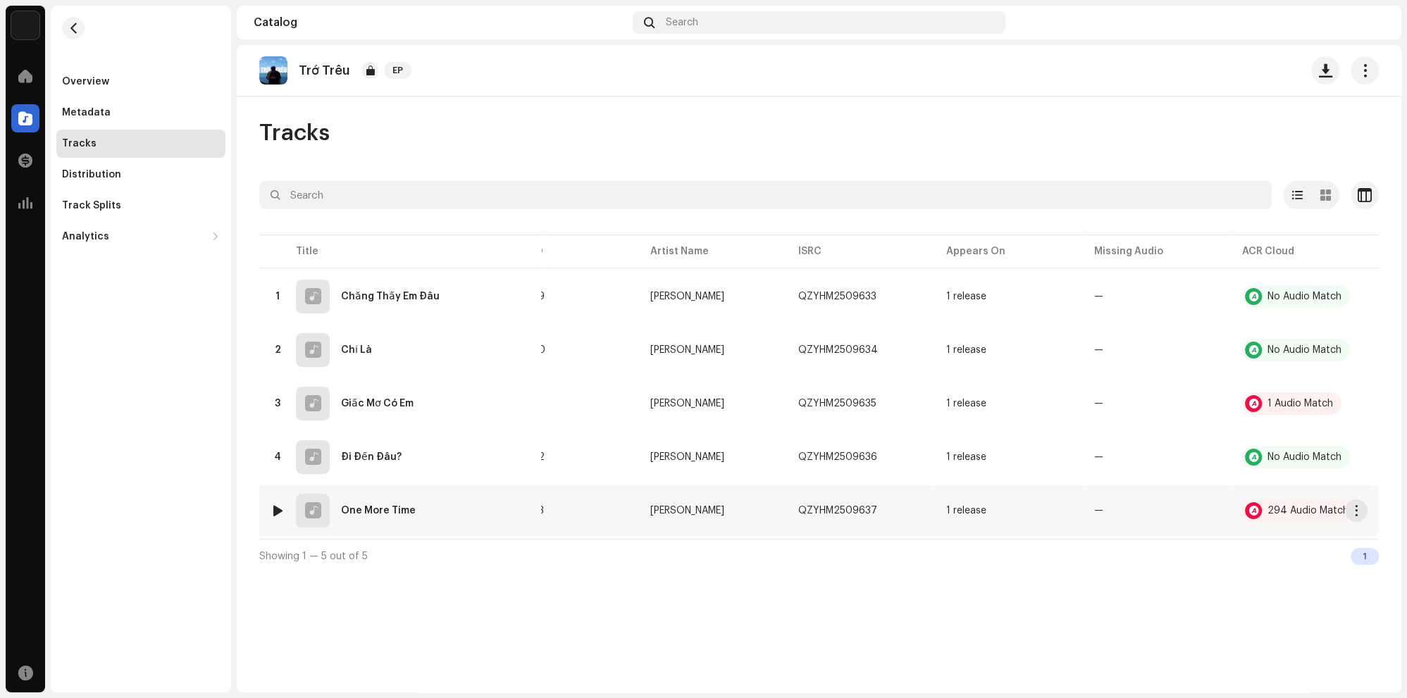
click at [1183, 514] on re-a-table-badge "—" at bounding box center [1157, 511] width 125 height 10
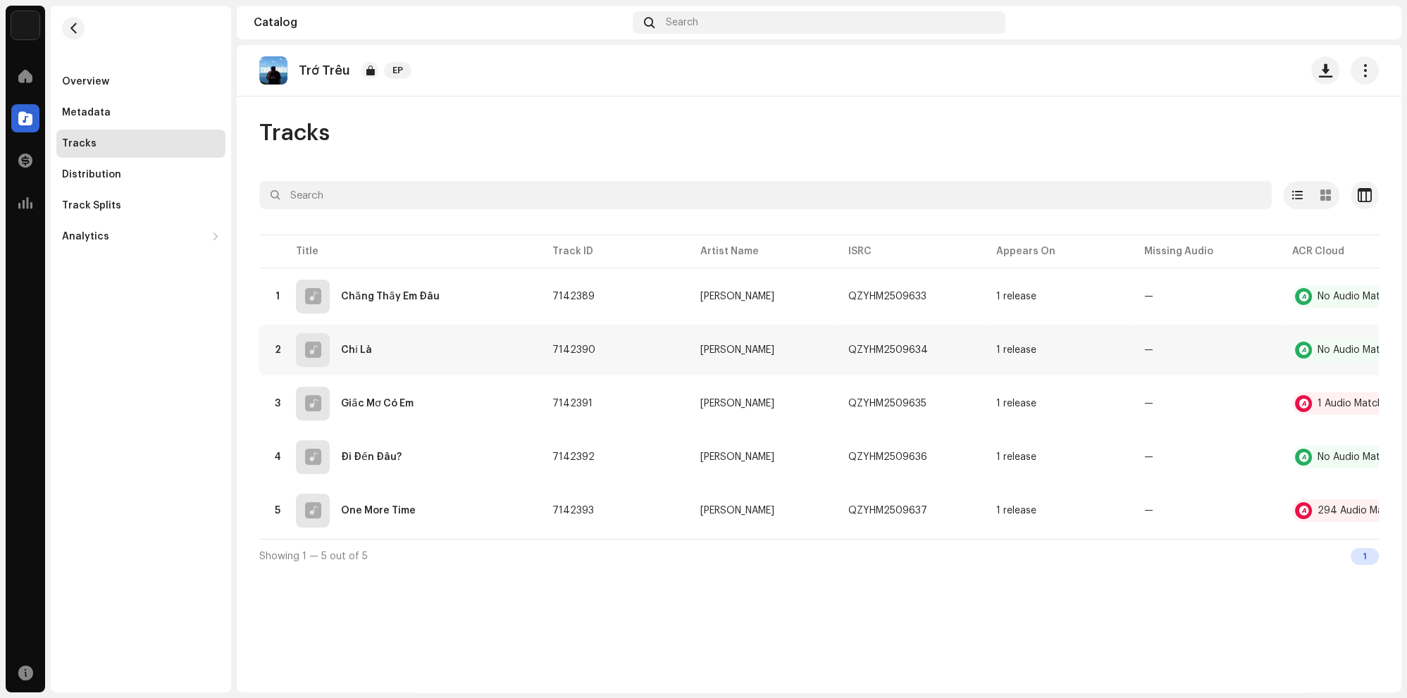
scroll to position [0, 50]
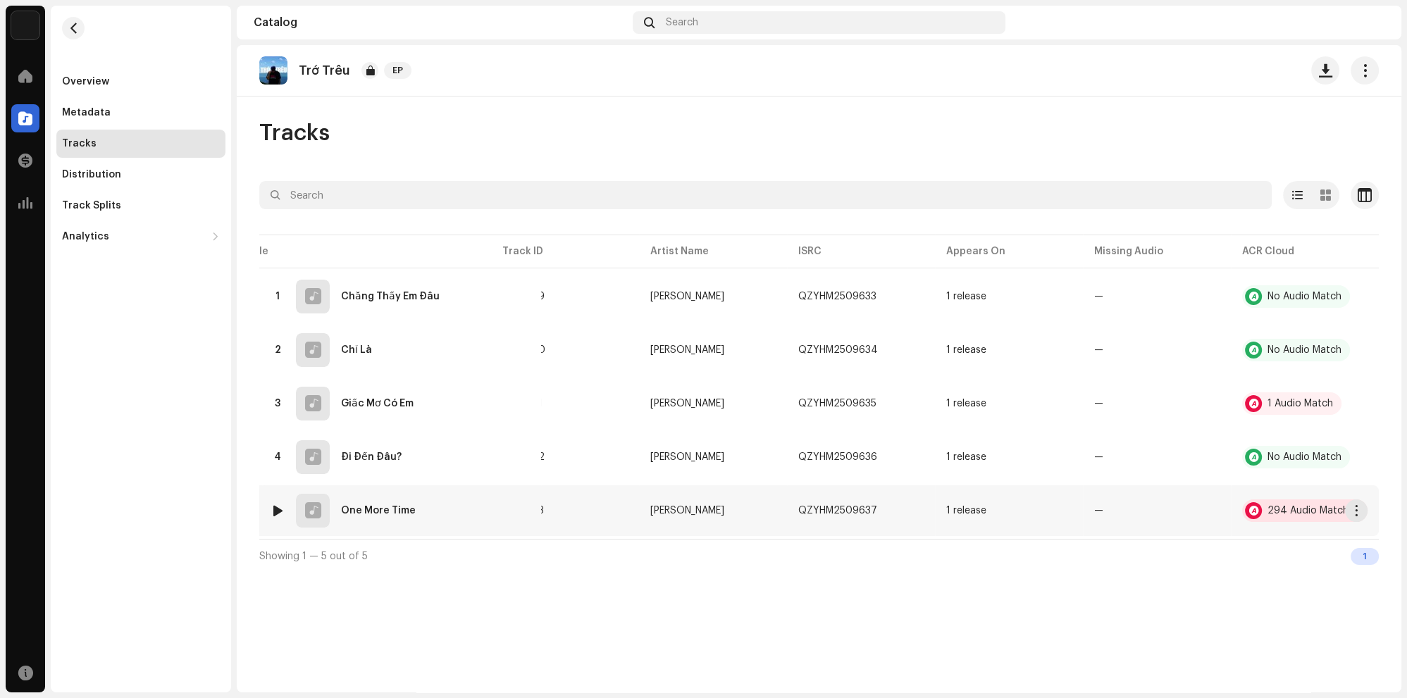
click at [1290, 517] on div "294 Audio Matches" at bounding box center [1305, 511] width 125 height 23
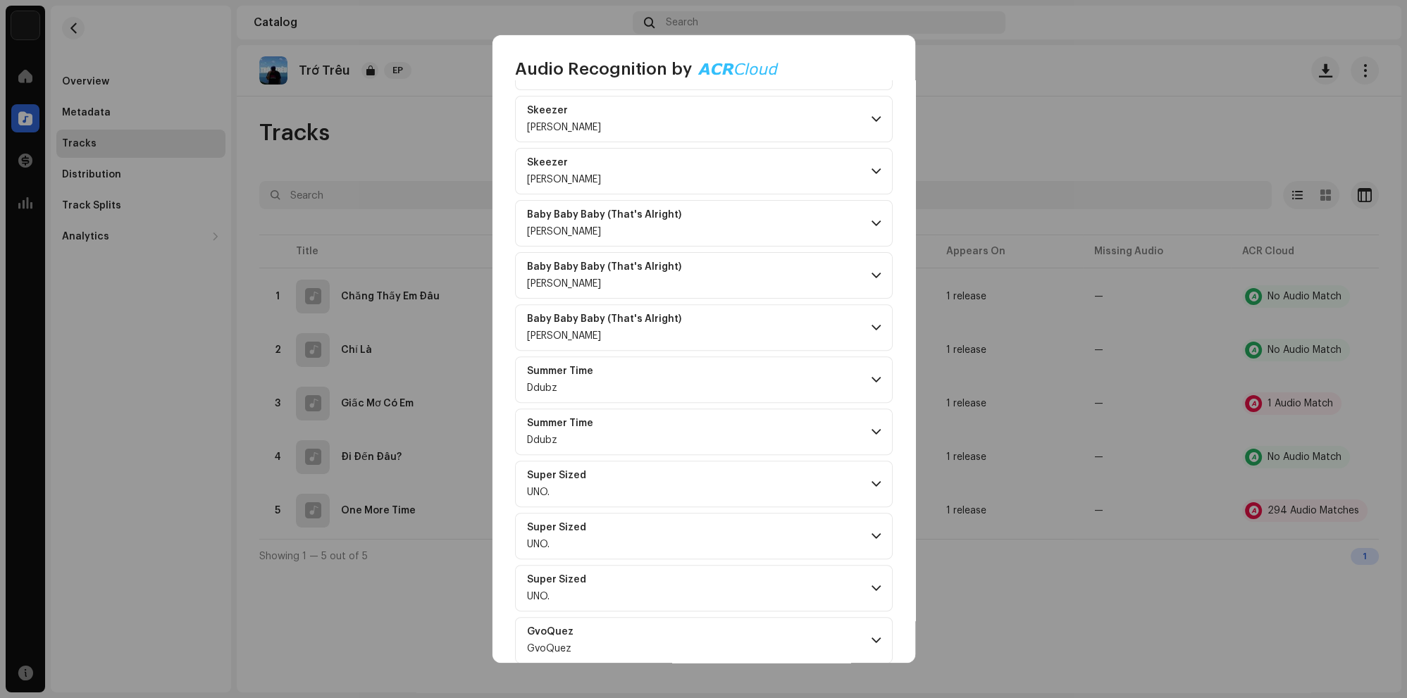
scroll to position [7873, 0]
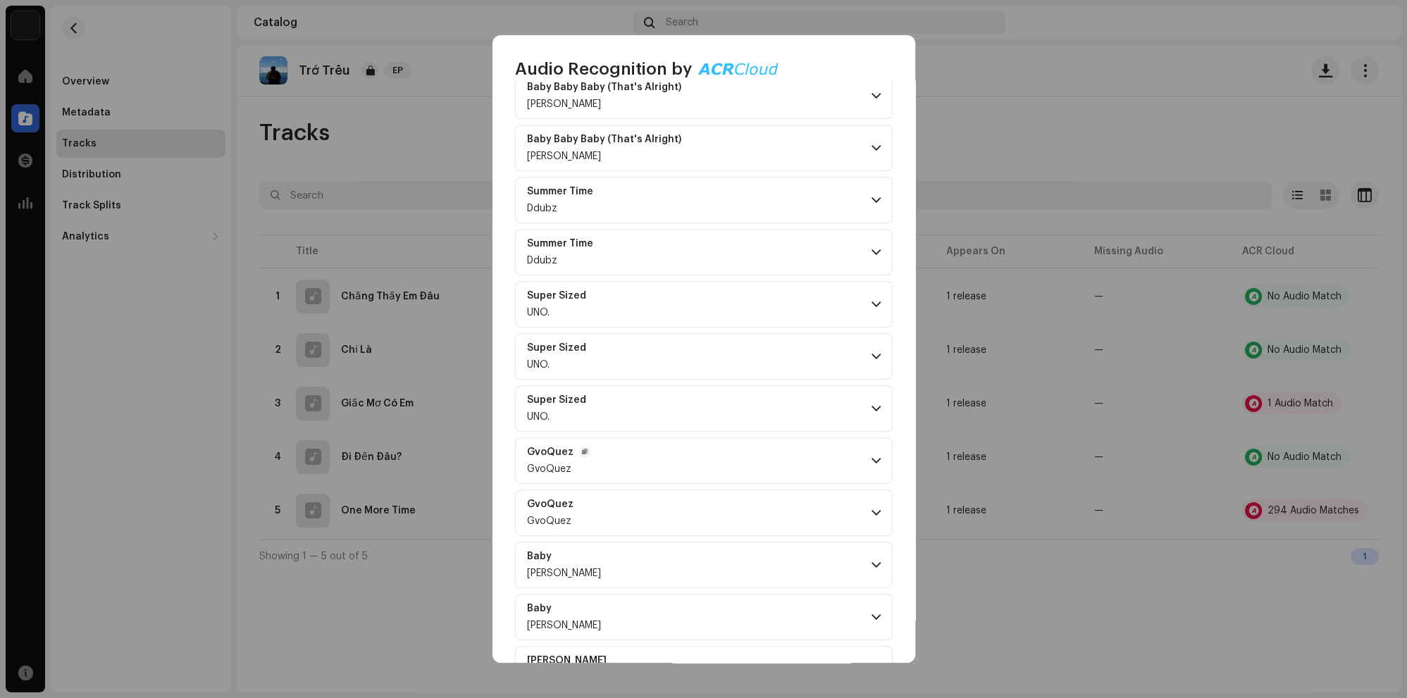
click at [745, 438] on p-accordion-header "GvoQuez GvoQuez" at bounding box center [704, 461] width 378 height 47
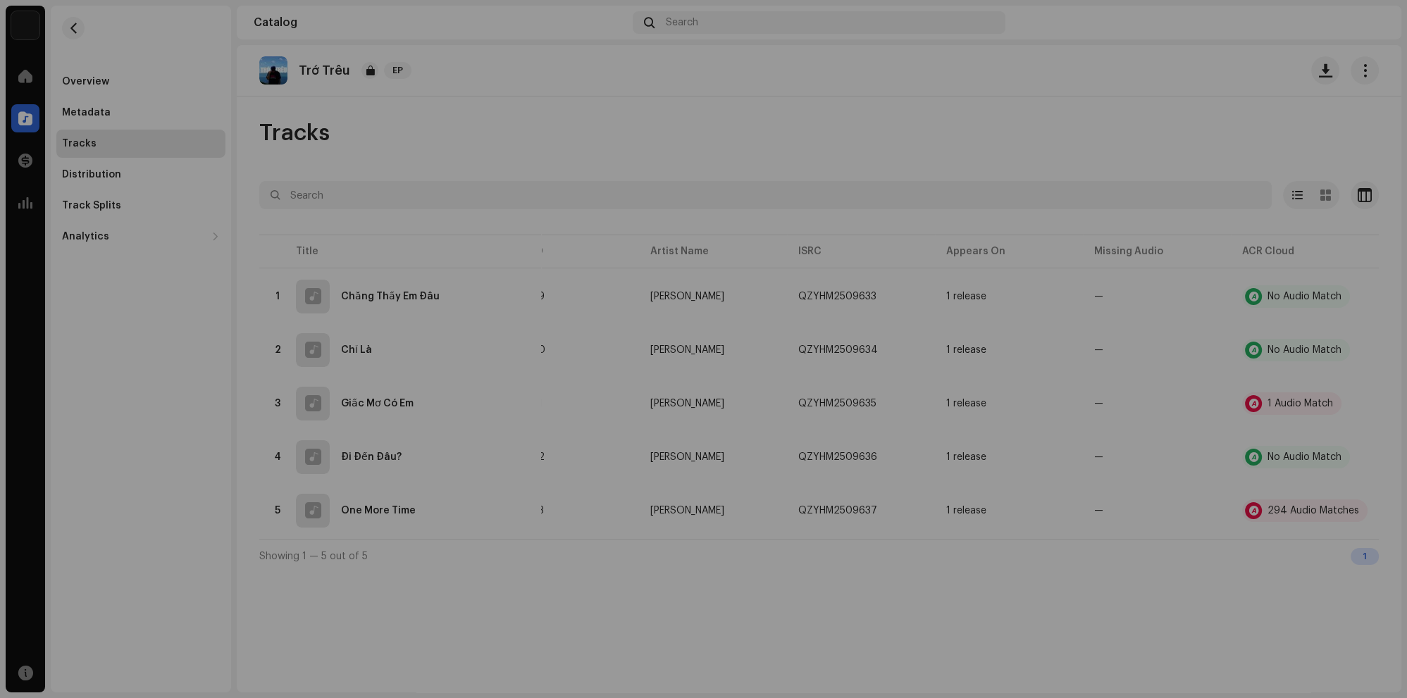
click at [971, 71] on div "Audio Recognition by Remix/Sample 288 Cover Song 6 All results require review/l…" at bounding box center [703, 349] width 1407 height 698
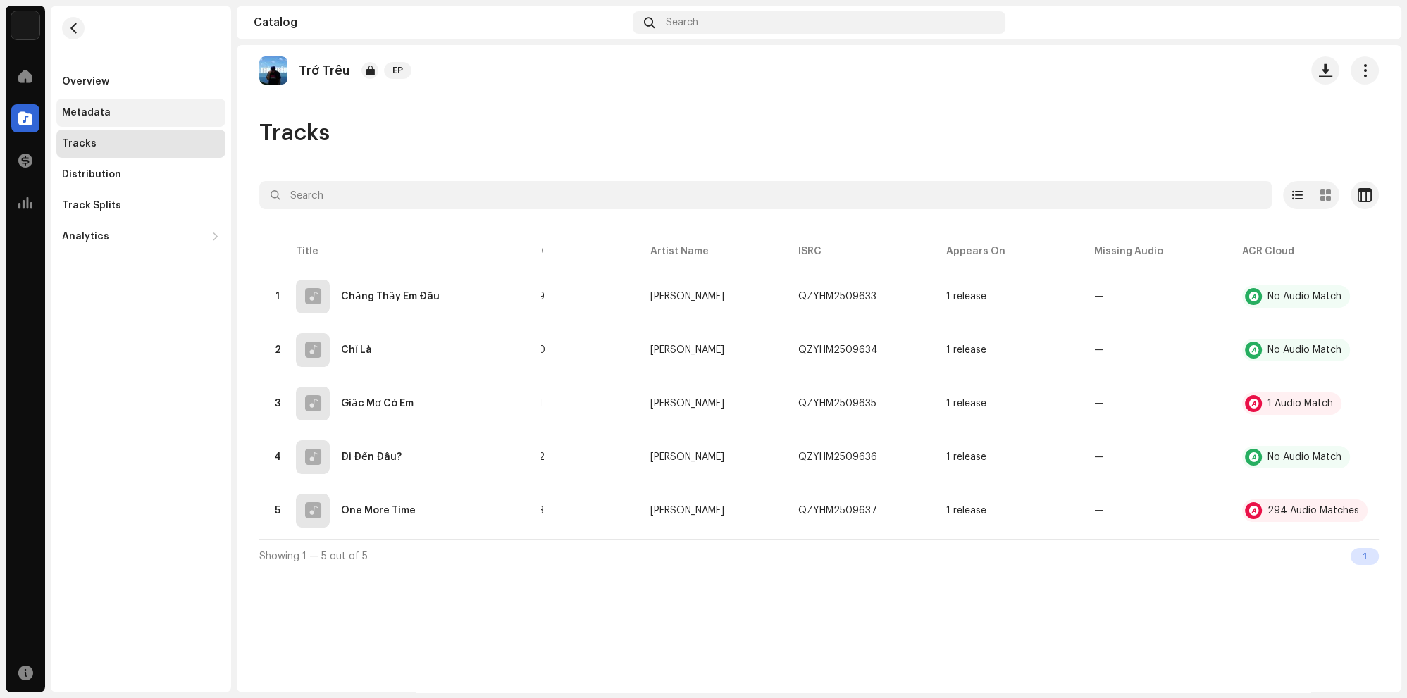
click at [120, 106] on div "Metadata" at bounding box center [140, 113] width 169 height 28
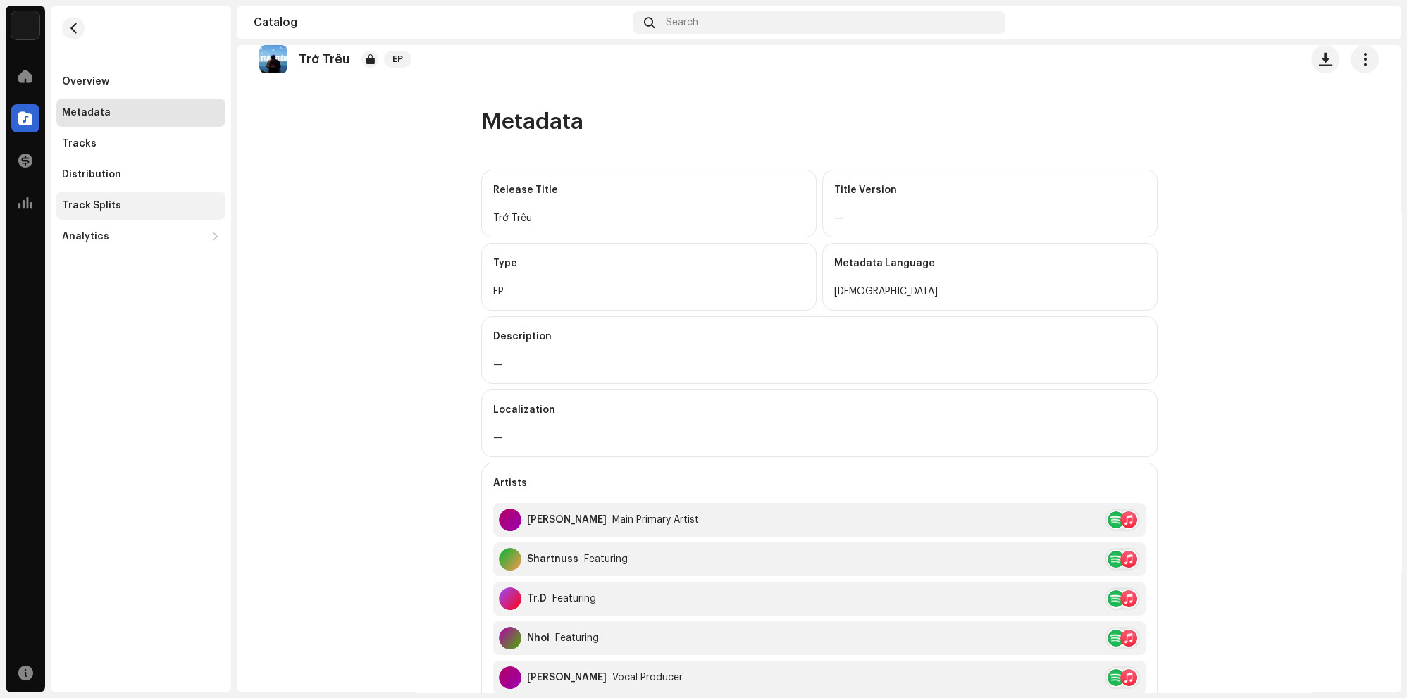
click at [125, 204] on div "Track Splits" at bounding box center [141, 205] width 158 height 11
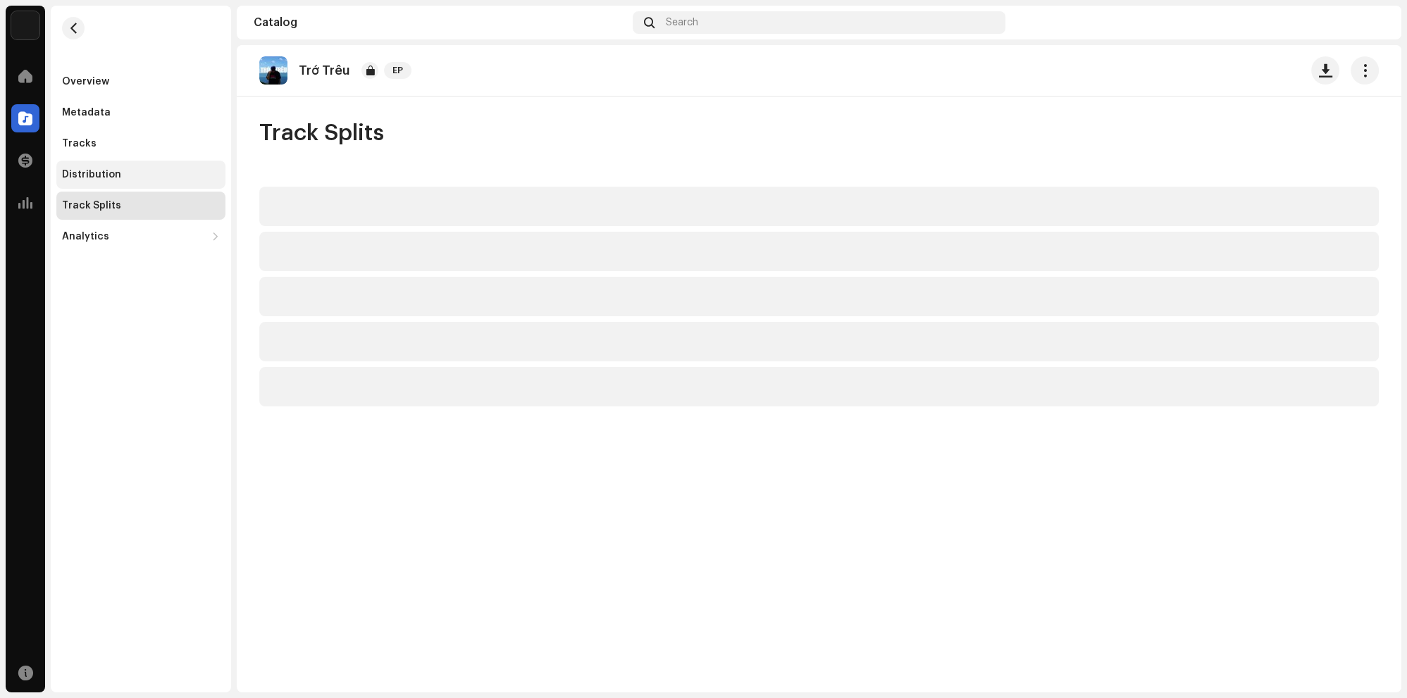
click at [125, 171] on div "Distribution" at bounding box center [141, 174] width 158 height 11
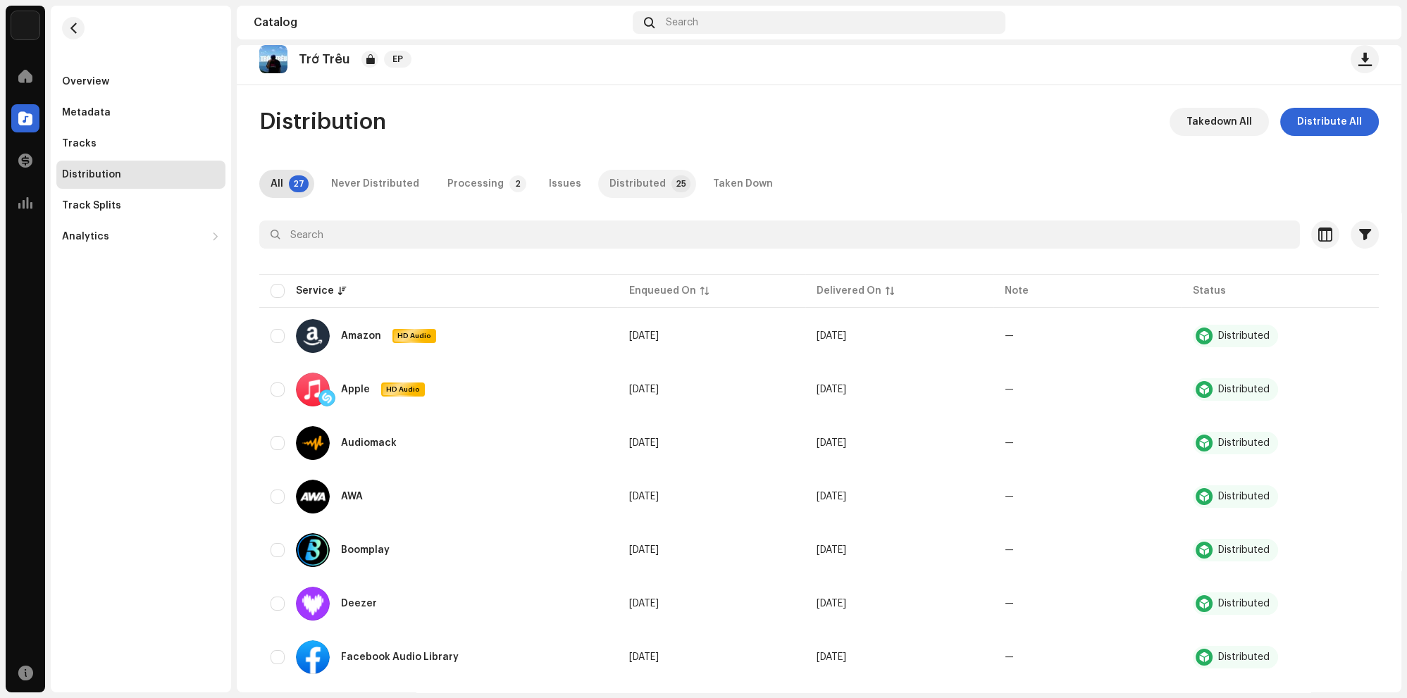
click at [616, 198] on div "Distributed" at bounding box center [638, 184] width 56 height 28
click at [482, 198] on div "Processing" at bounding box center [476, 184] width 56 height 28
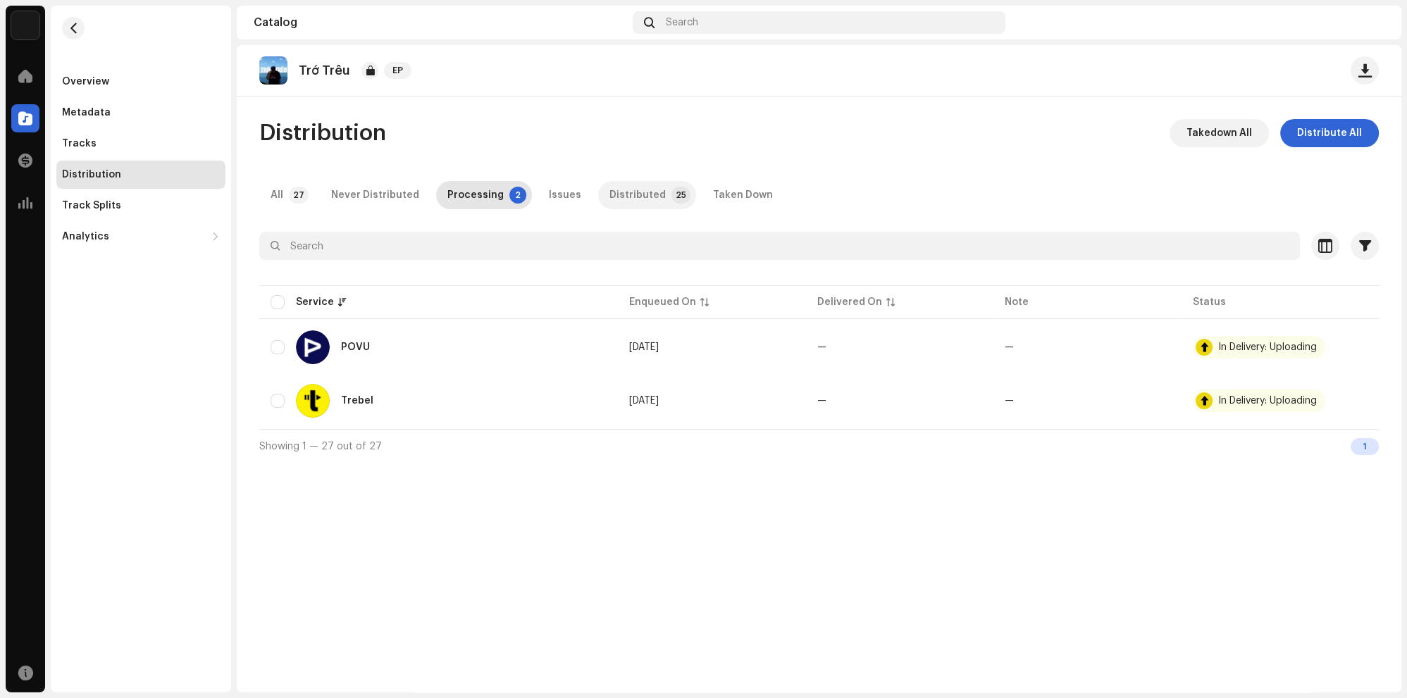
click at [628, 199] on div "Distributed" at bounding box center [638, 195] width 56 height 28
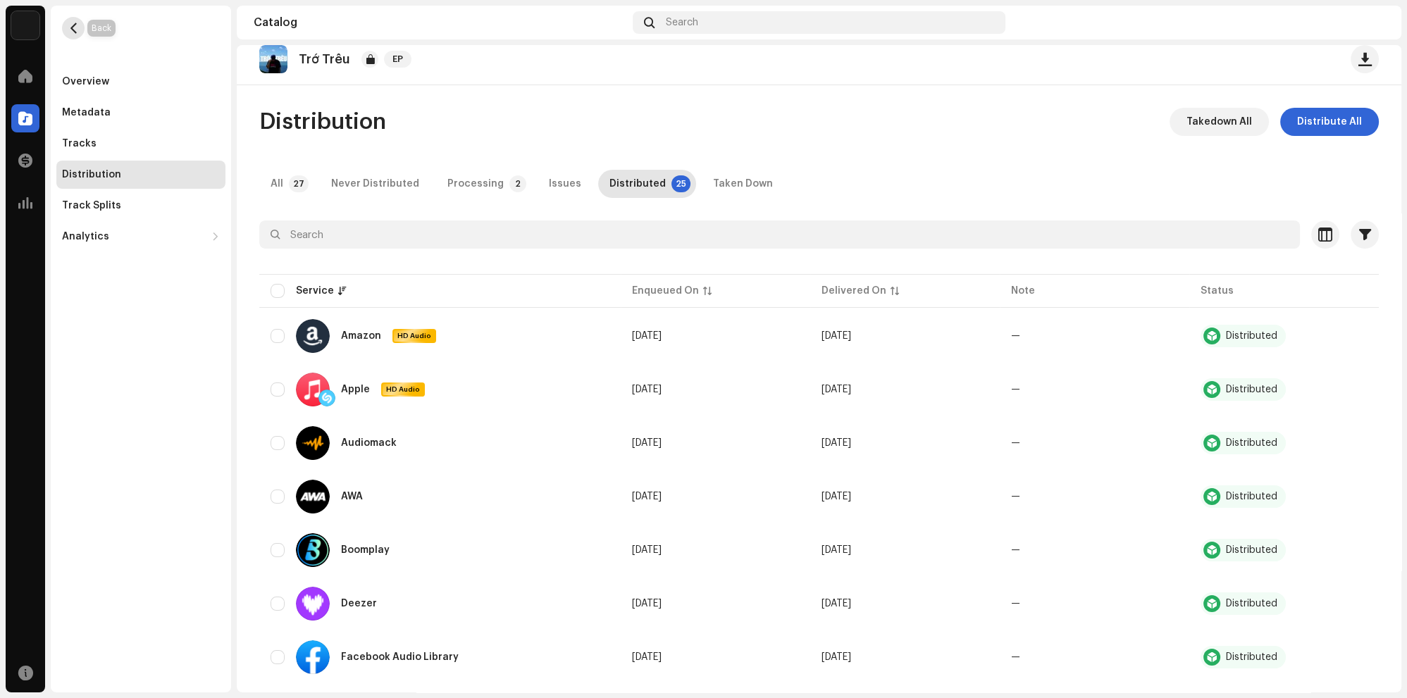
click at [75, 27] on span "button" at bounding box center [73, 28] width 11 height 11
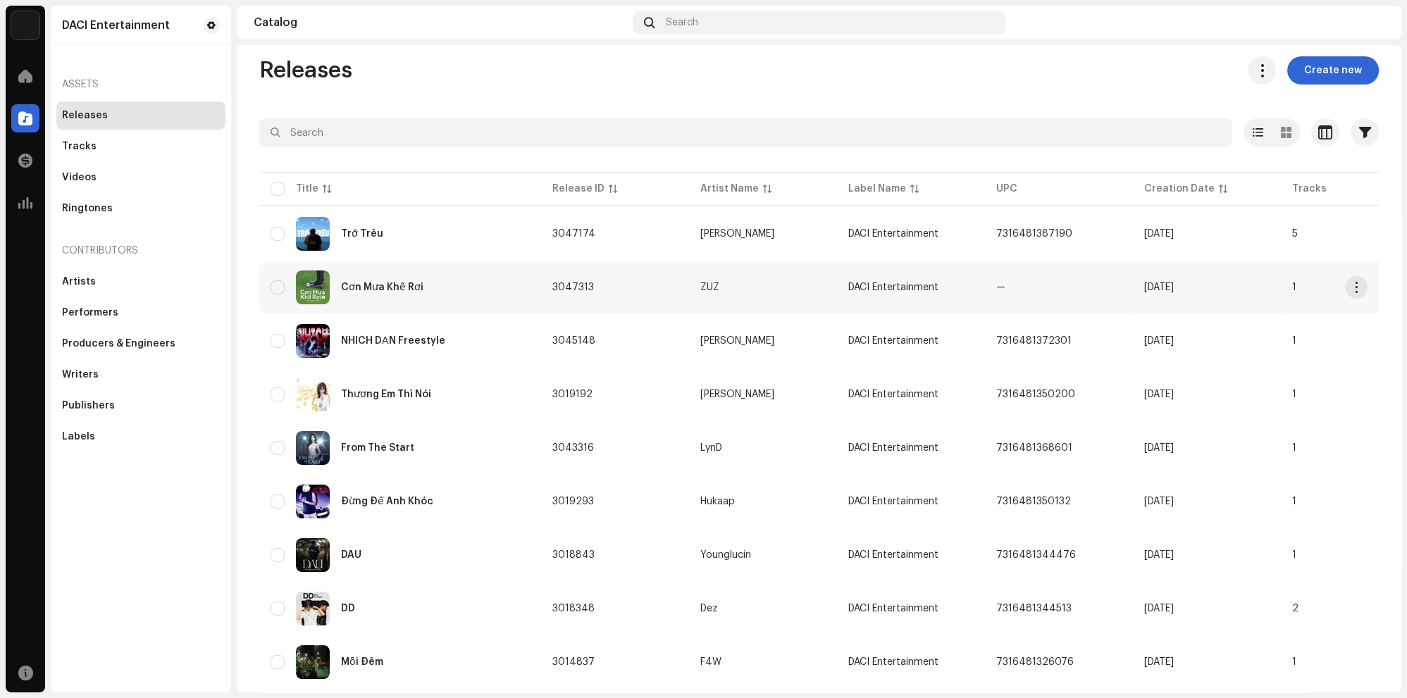
click at [501, 300] on div "Cơn Mưa Khẽ Rơi" at bounding box center [400, 288] width 259 height 34
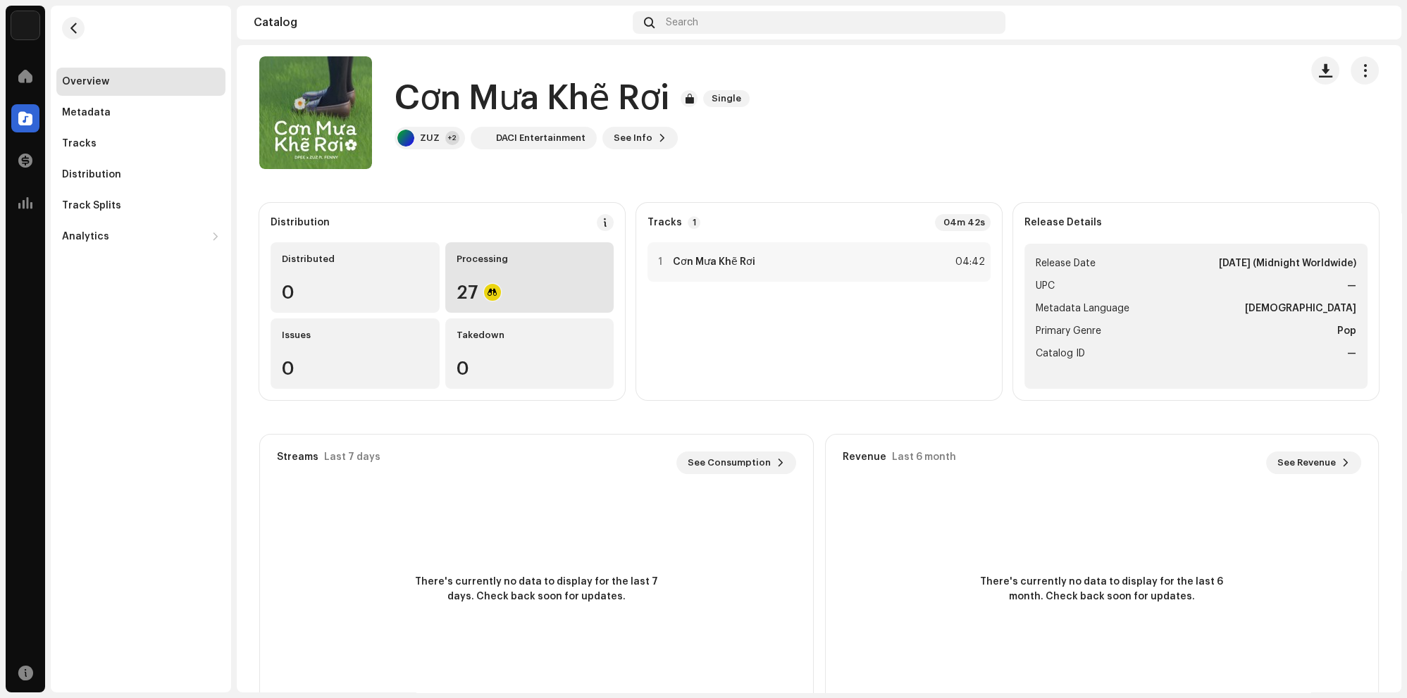
click at [536, 285] on div "Processing 27" at bounding box center [529, 277] width 169 height 70
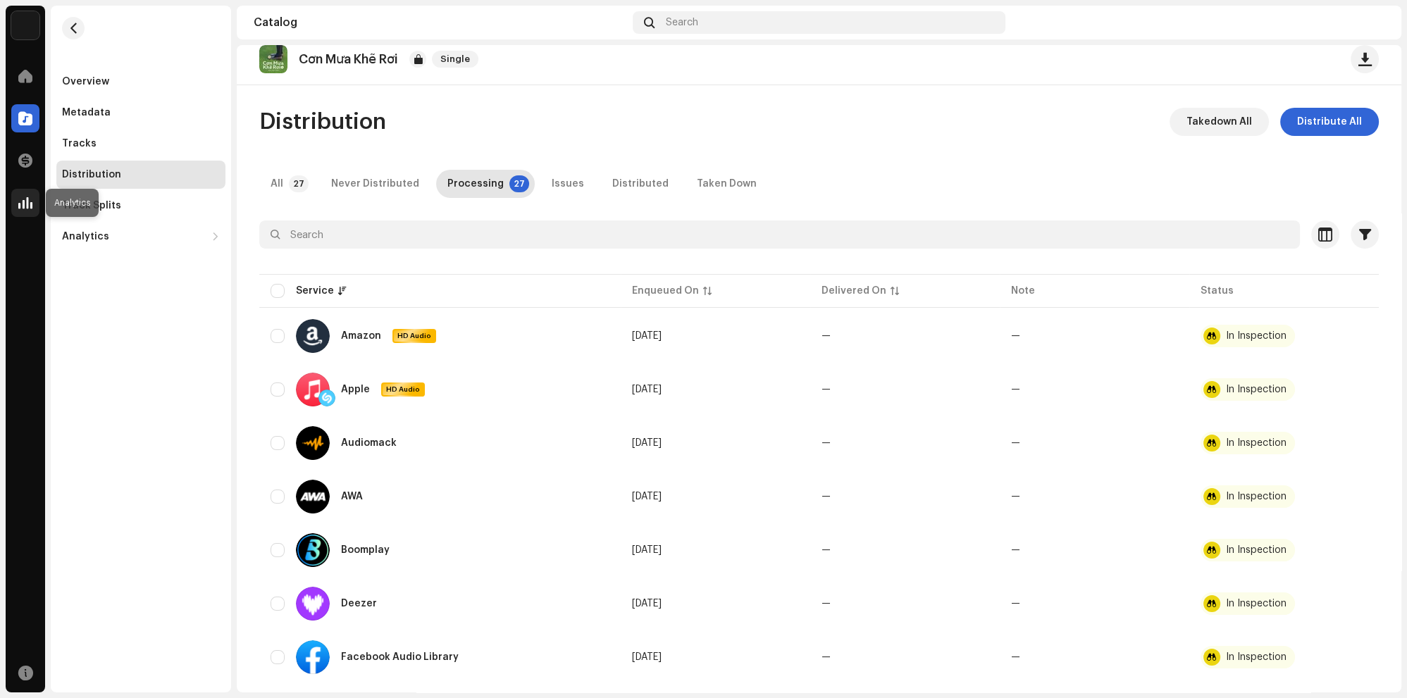
click at [13, 209] on div at bounding box center [25, 203] width 28 height 28
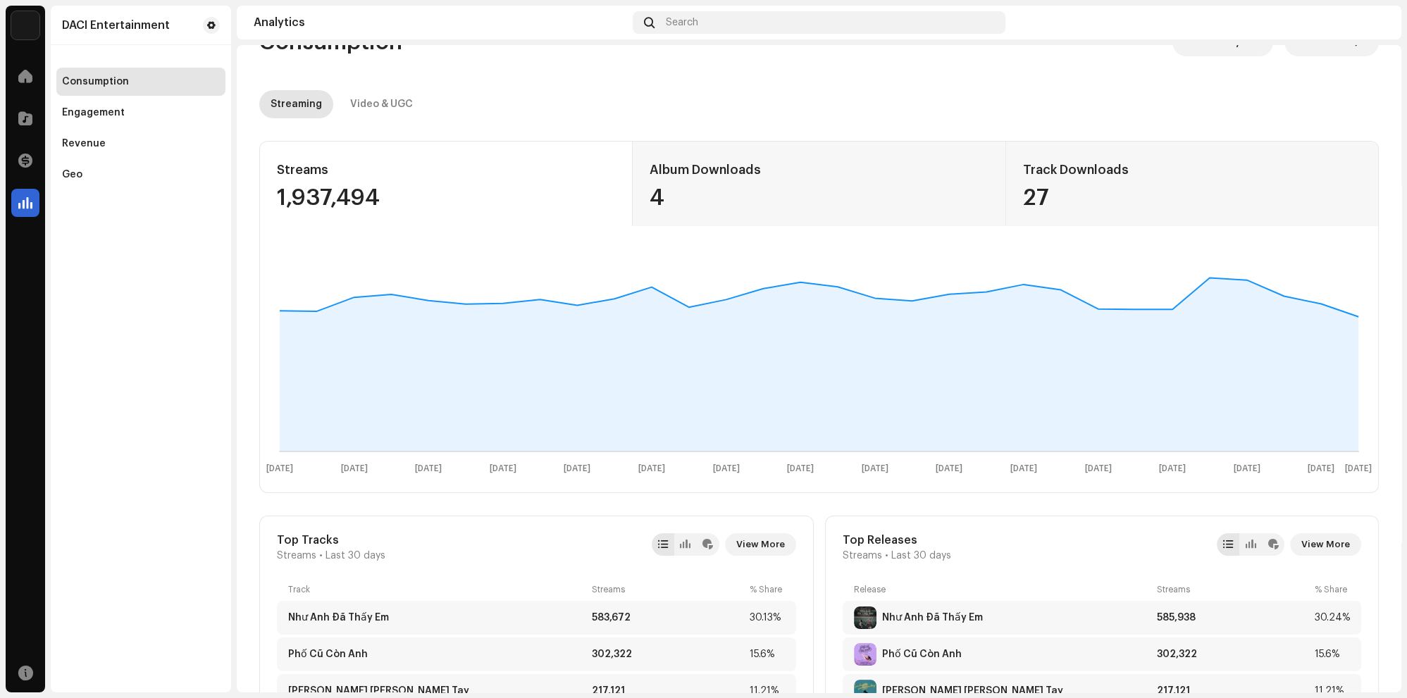
scroll to position [114, 0]
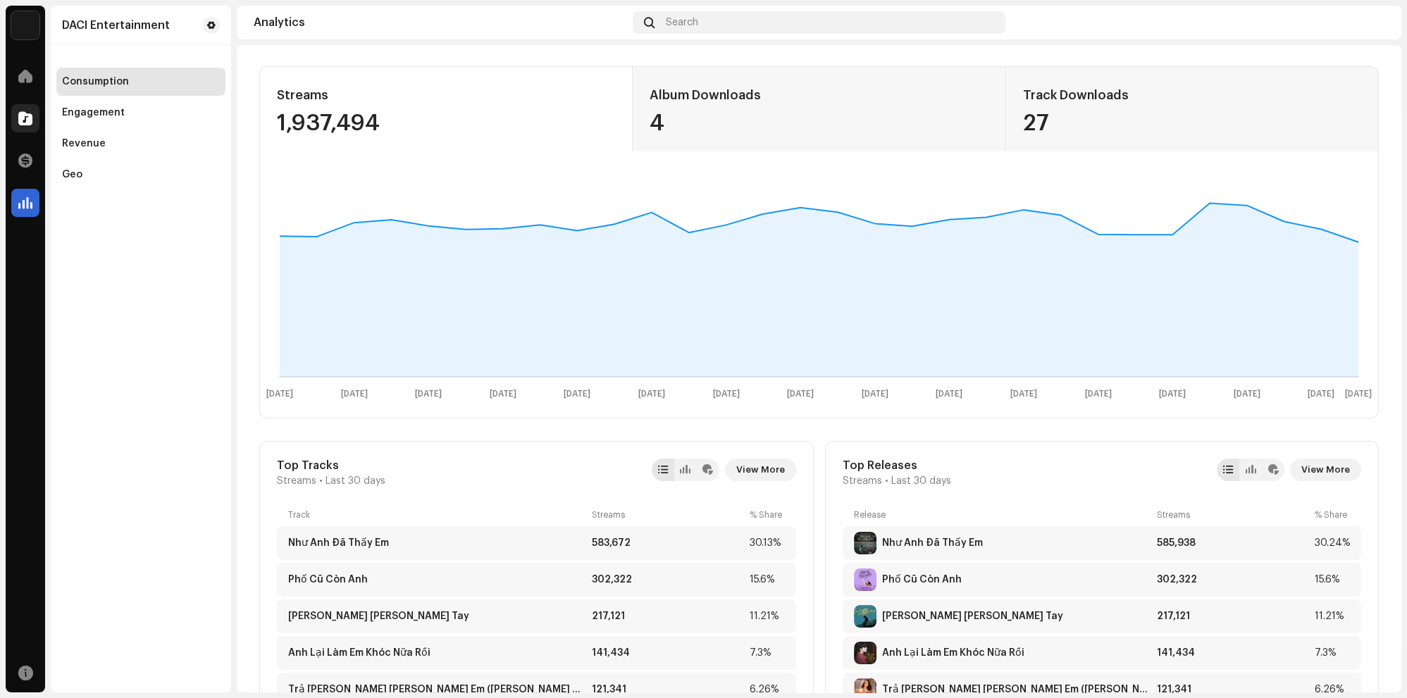
click at [19, 113] on span at bounding box center [25, 118] width 14 height 11
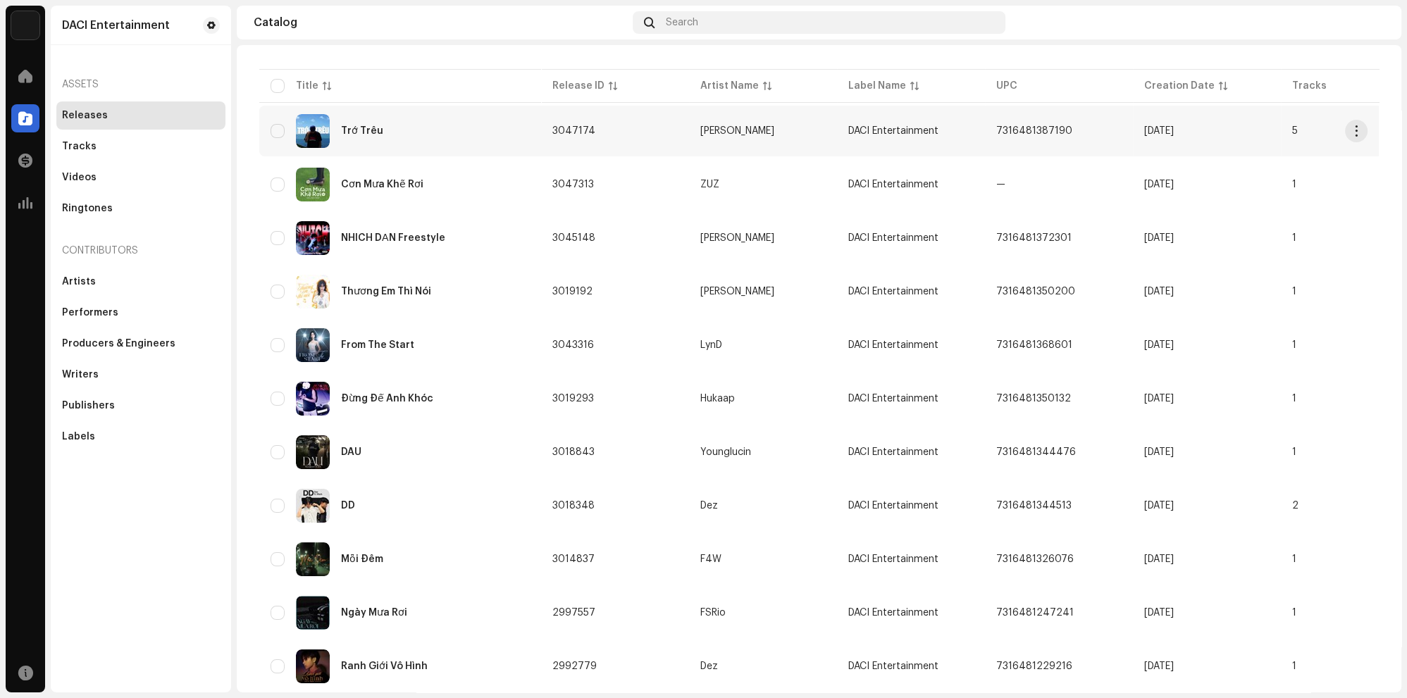
click at [458, 148] on div "Trớ Trêu" at bounding box center [400, 131] width 259 height 34
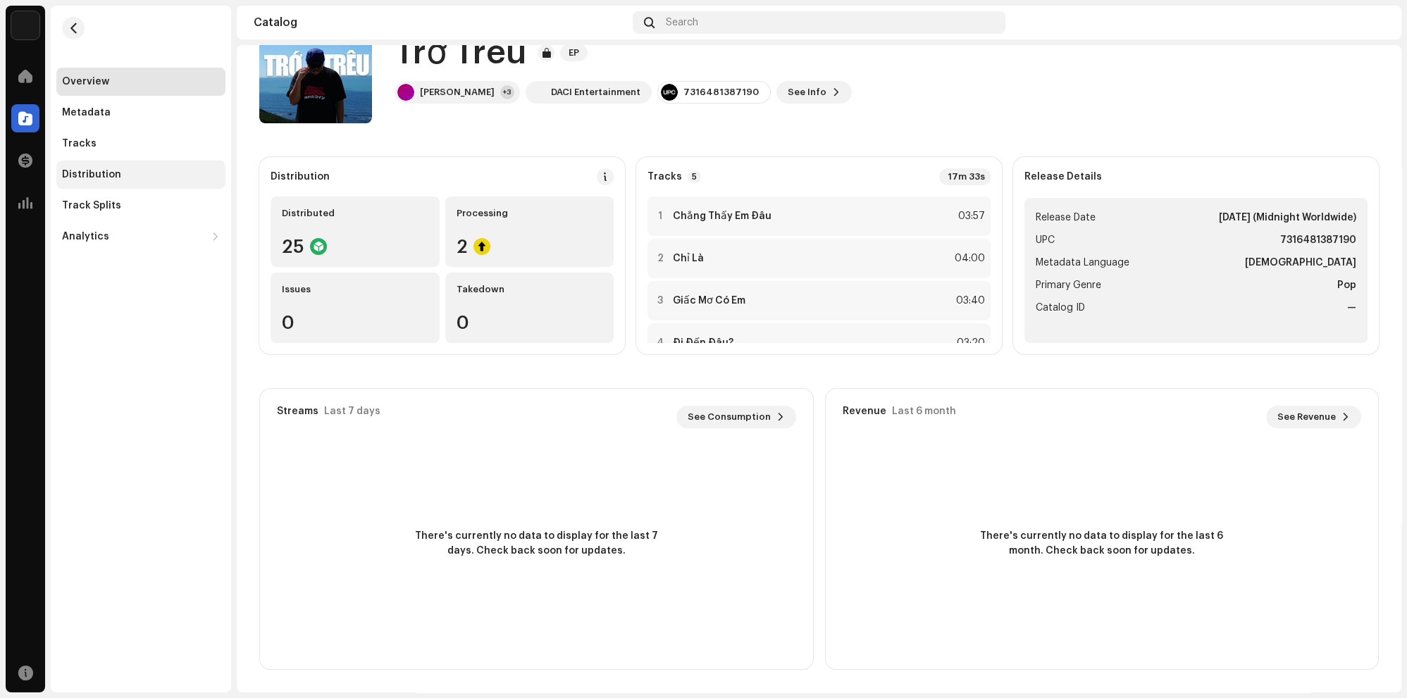
click at [125, 177] on div "Distribution" at bounding box center [141, 174] width 158 height 11
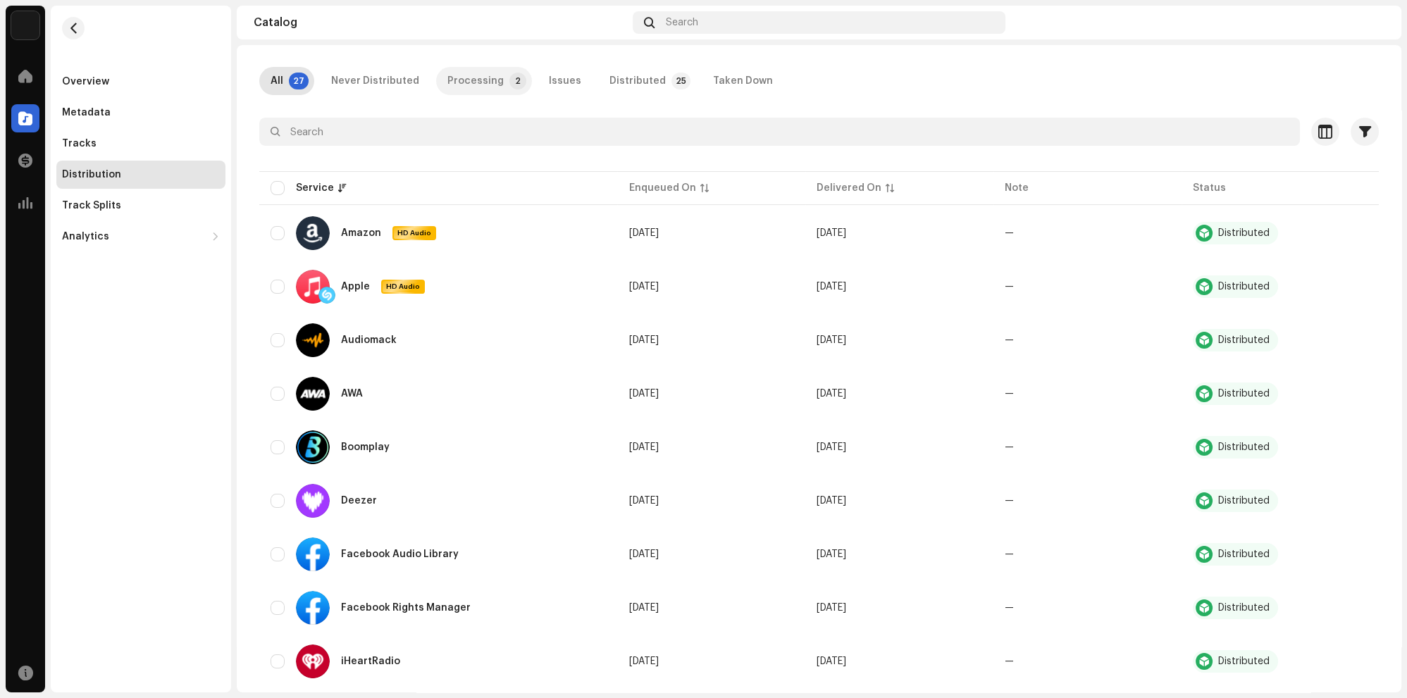
click at [470, 95] on div "Processing" at bounding box center [476, 81] width 56 height 28
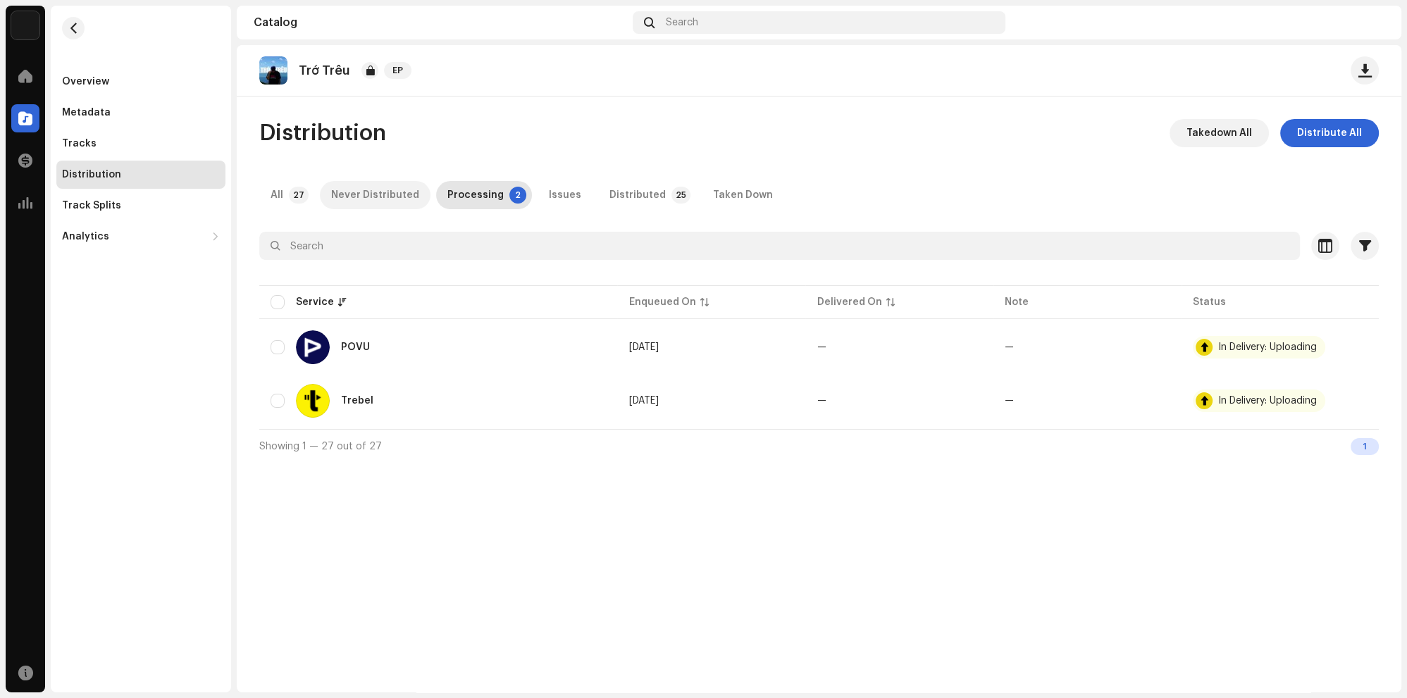
click at [356, 194] on div "Never Distributed" at bounding box center [375, 195] width 88 height 28
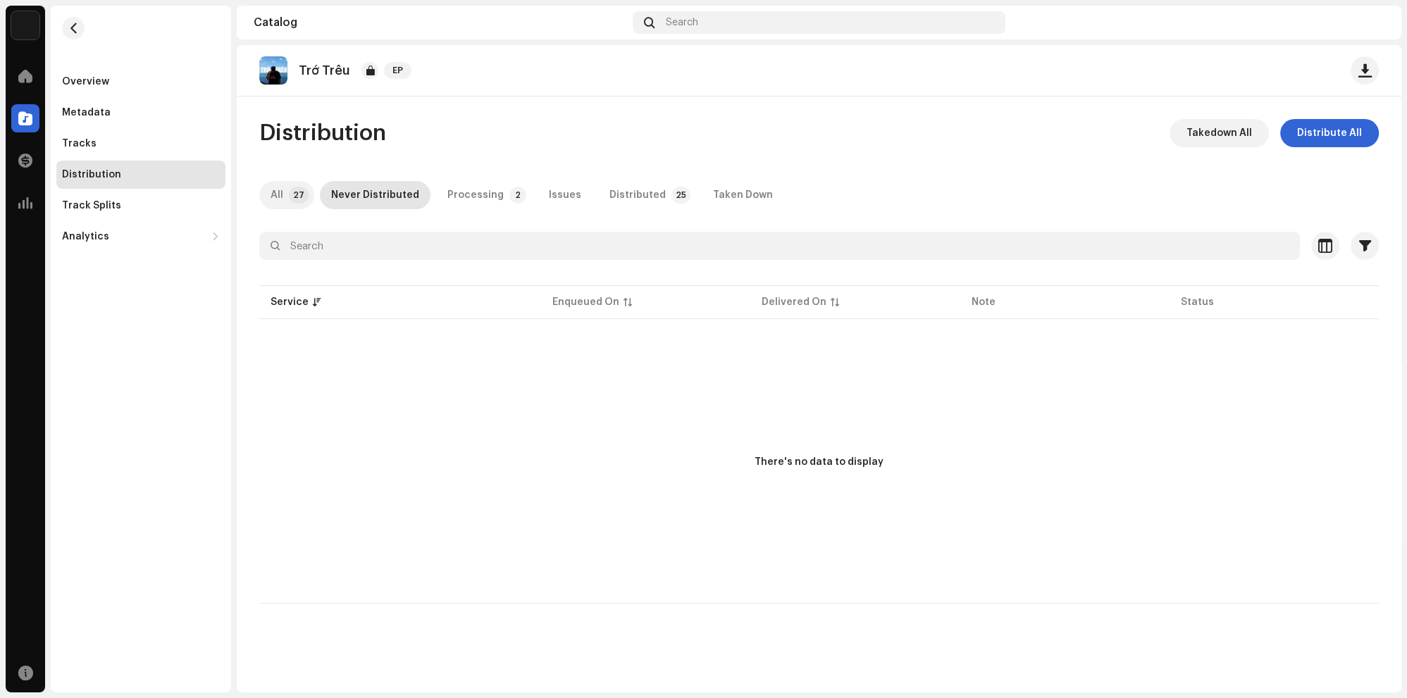
click at [297, 191] on p-badge "27" at bounding box center [299, 195] width 20 height 17
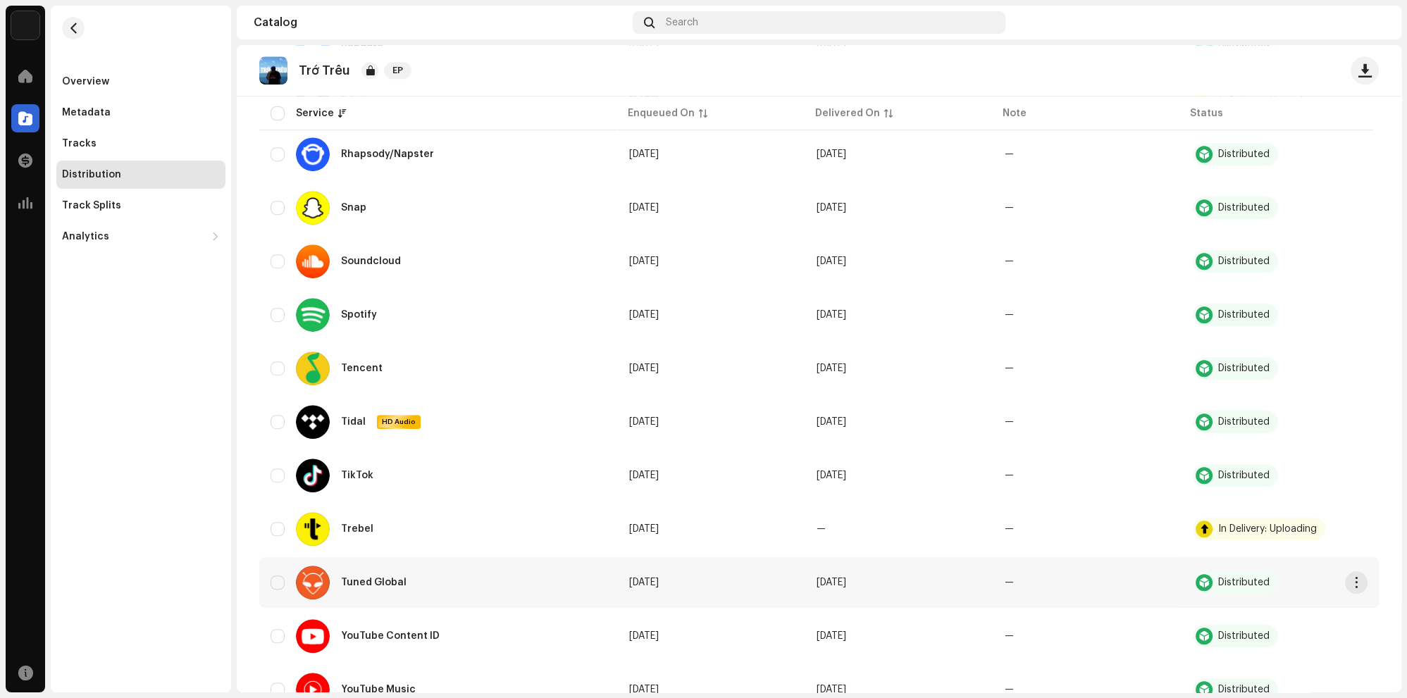
scroll to position [1032, 0]
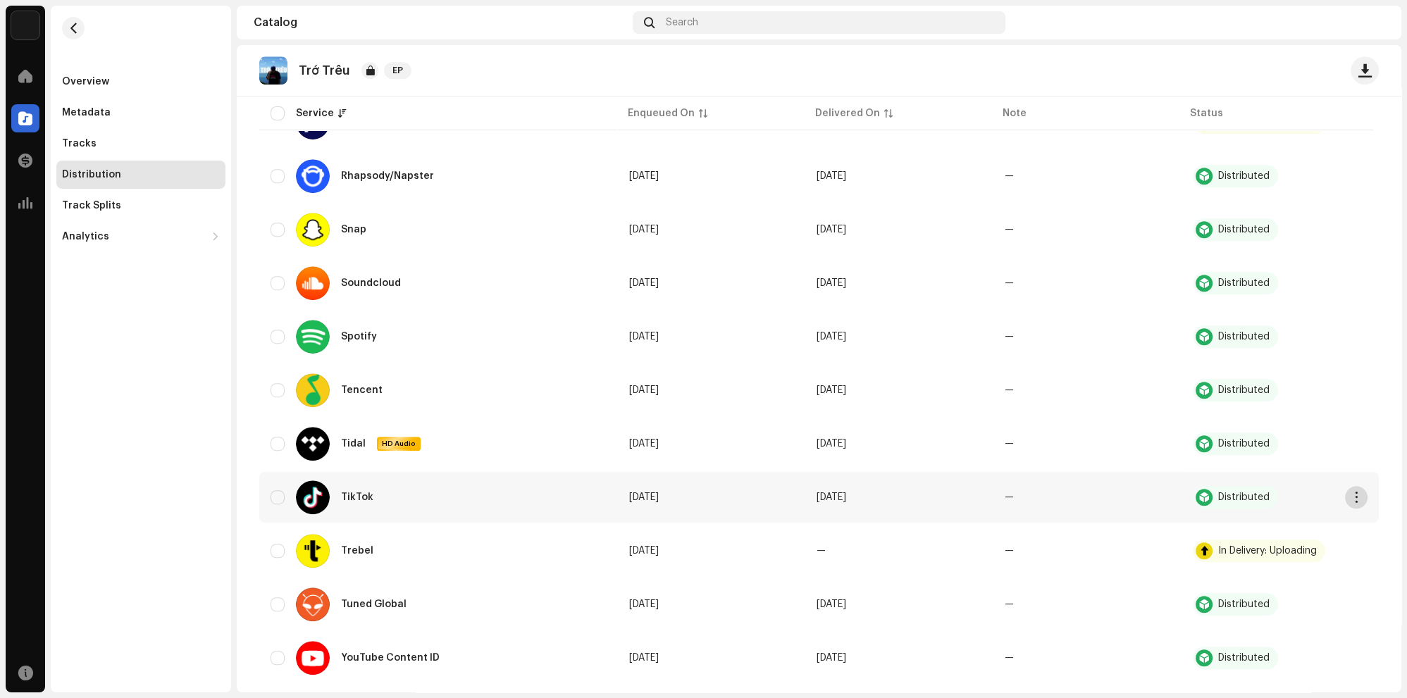
click at [1355, 500] on span "button" at bounding box center [1357, 497] width 11 height 11
click at [1200, 499] on div at bounding box center [1204, 497] width 17 height 17
drag, startPoint x: 1004, startPoint y: 471, endPoint x: 1024, endPoint y: 309, distance: 163.4
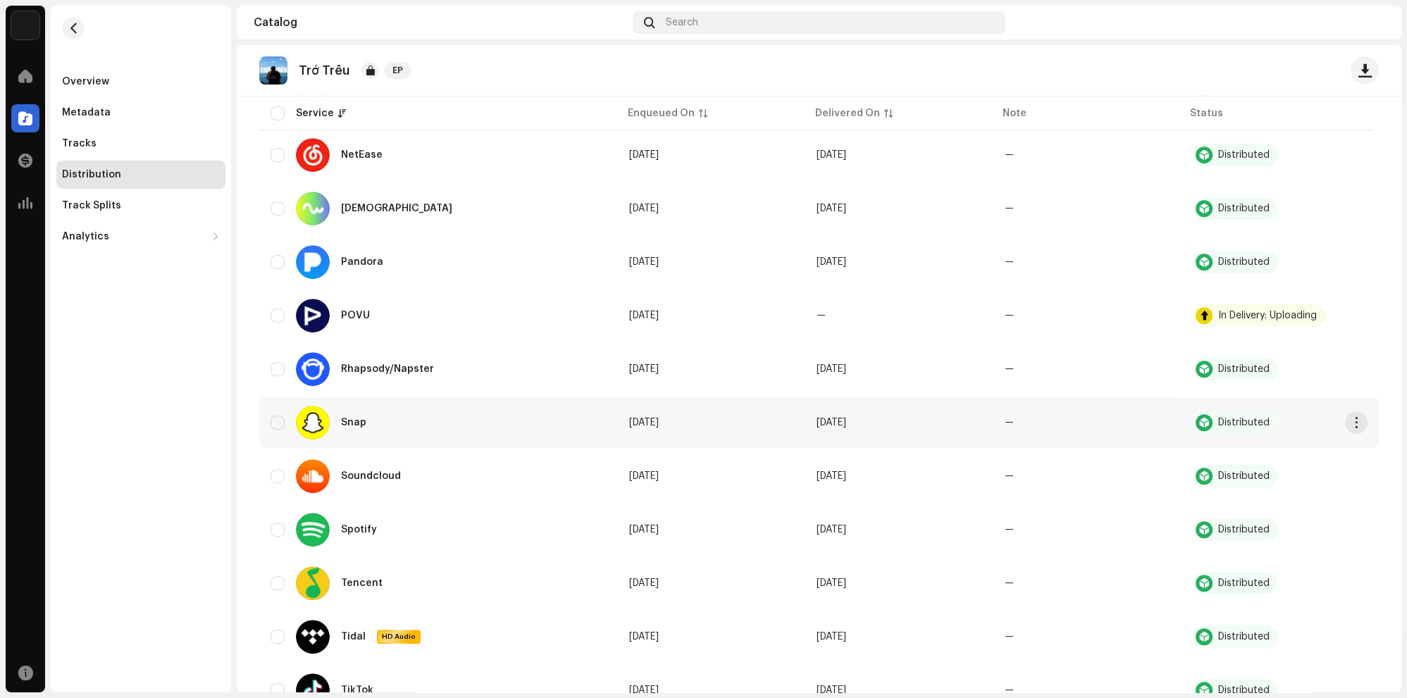
scroll to position [822, 0]
